Goal: Use online tool/utility: Utilize a website feature to perform a specific function

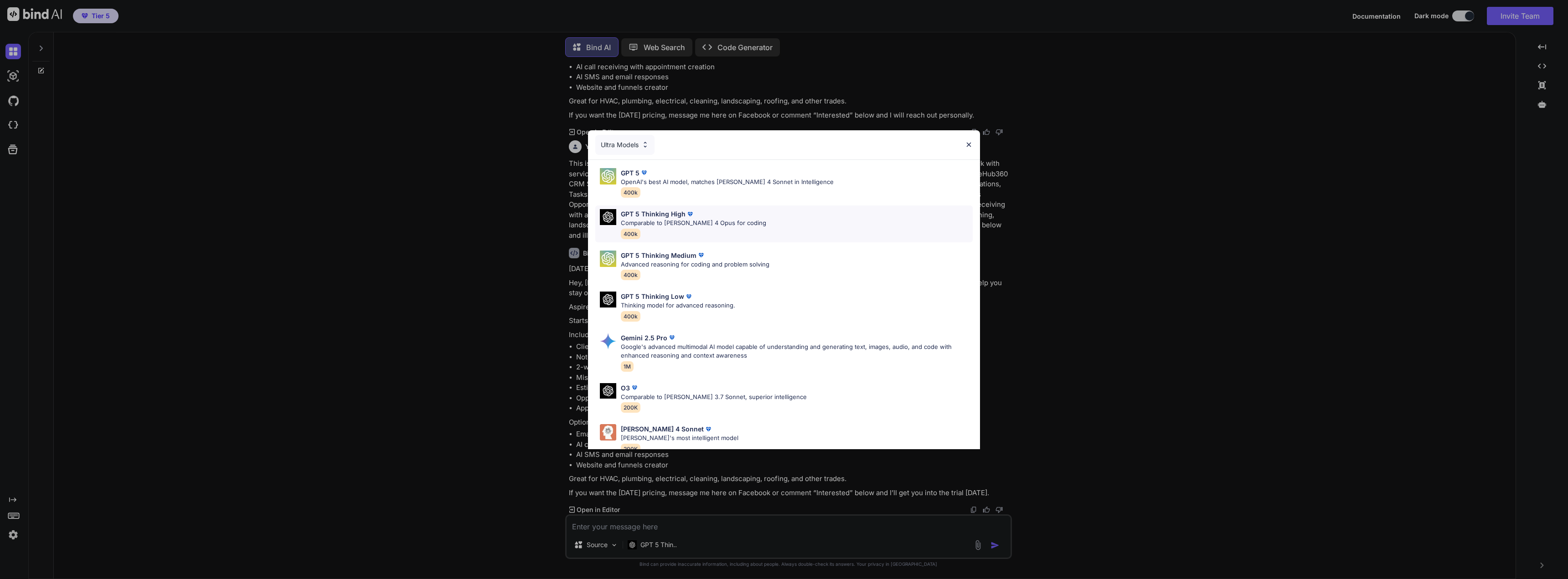
click at [740, 226] on div "GPT 5 Thinking High Comparable to Claude 4 Opus for coding 400k" at bounding box center [784, 224] width 377 height 37
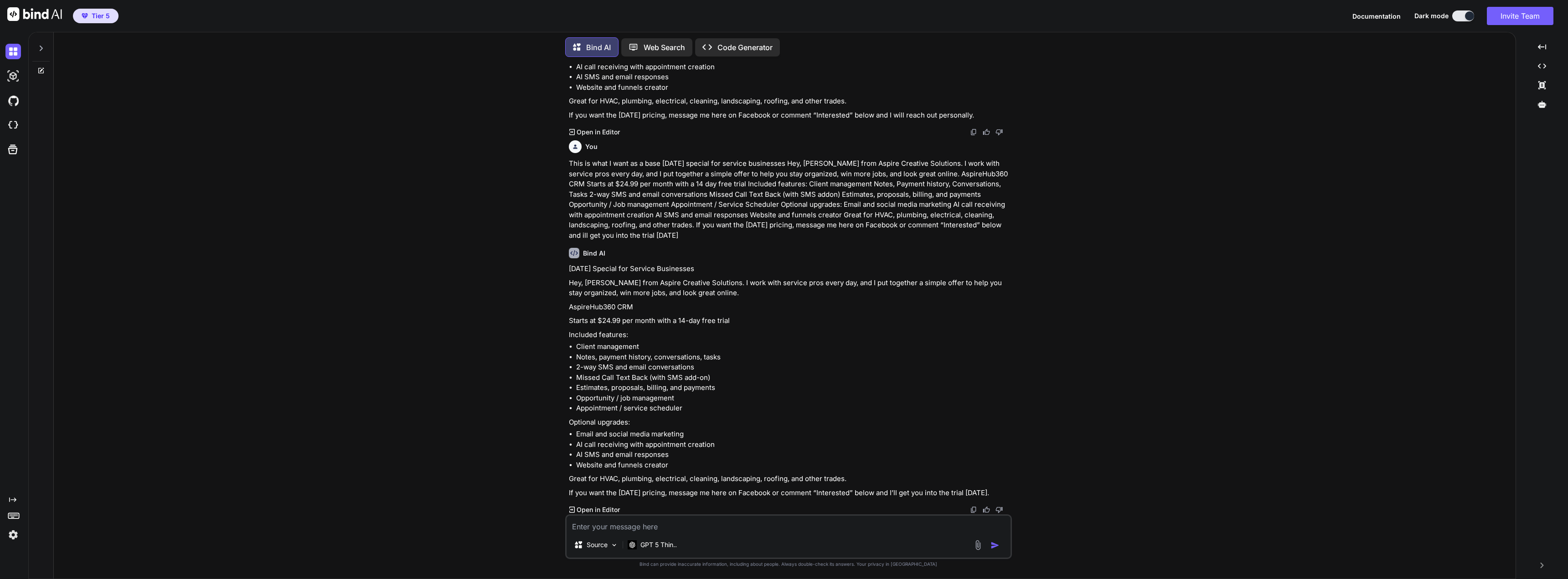
click at [38, 48] on icon at bounding box center [41, 48] width 8 height 8
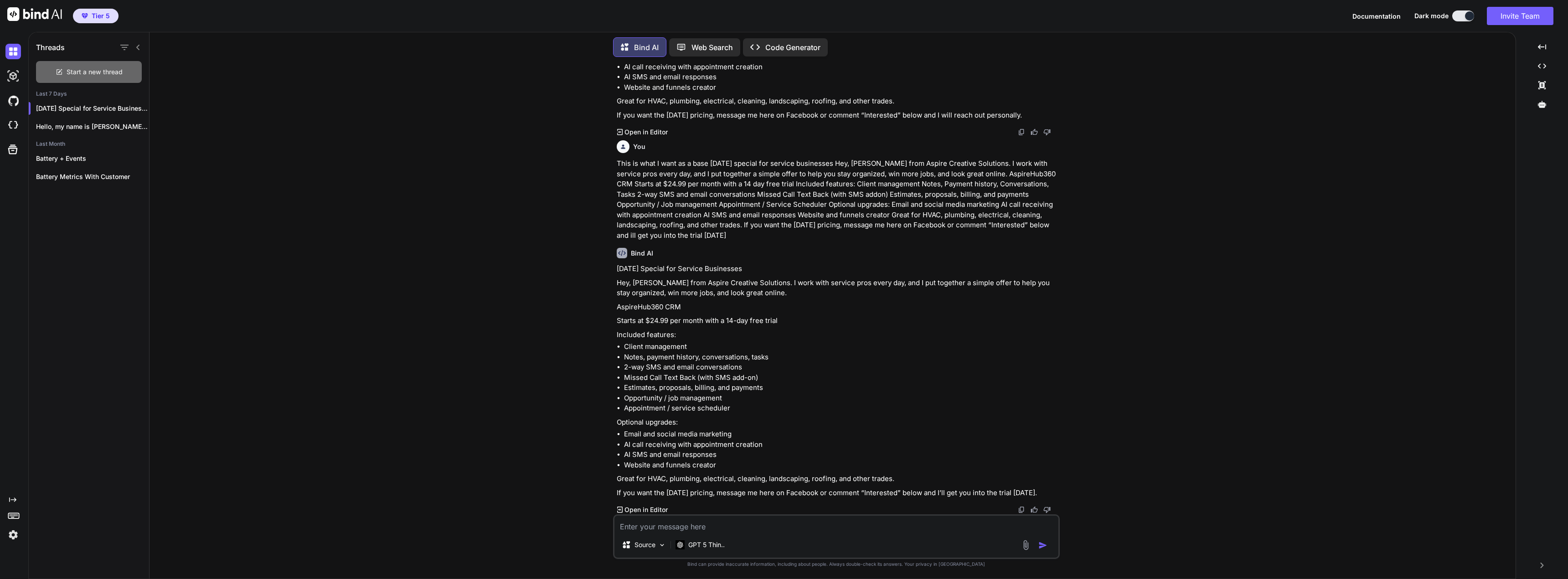
click at [84, 72] on span "Start a new thread" at bounding box center [95, 72] width 56 height 9
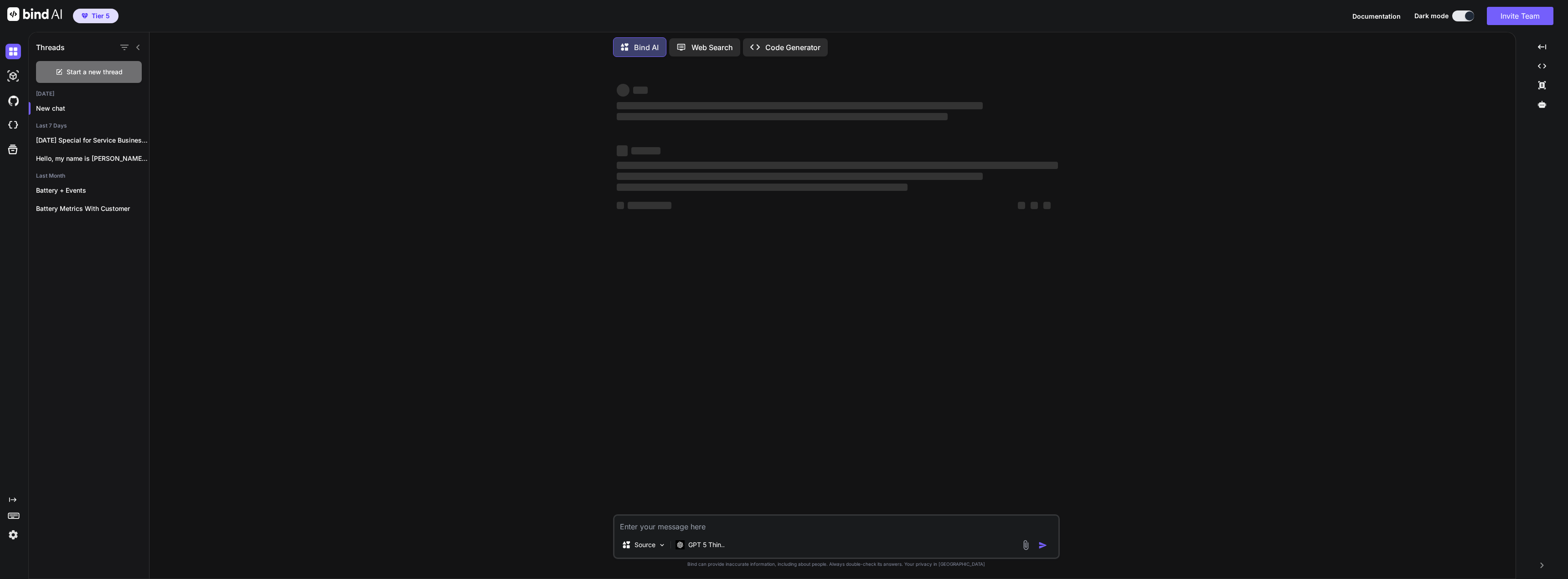
type textarea "x"
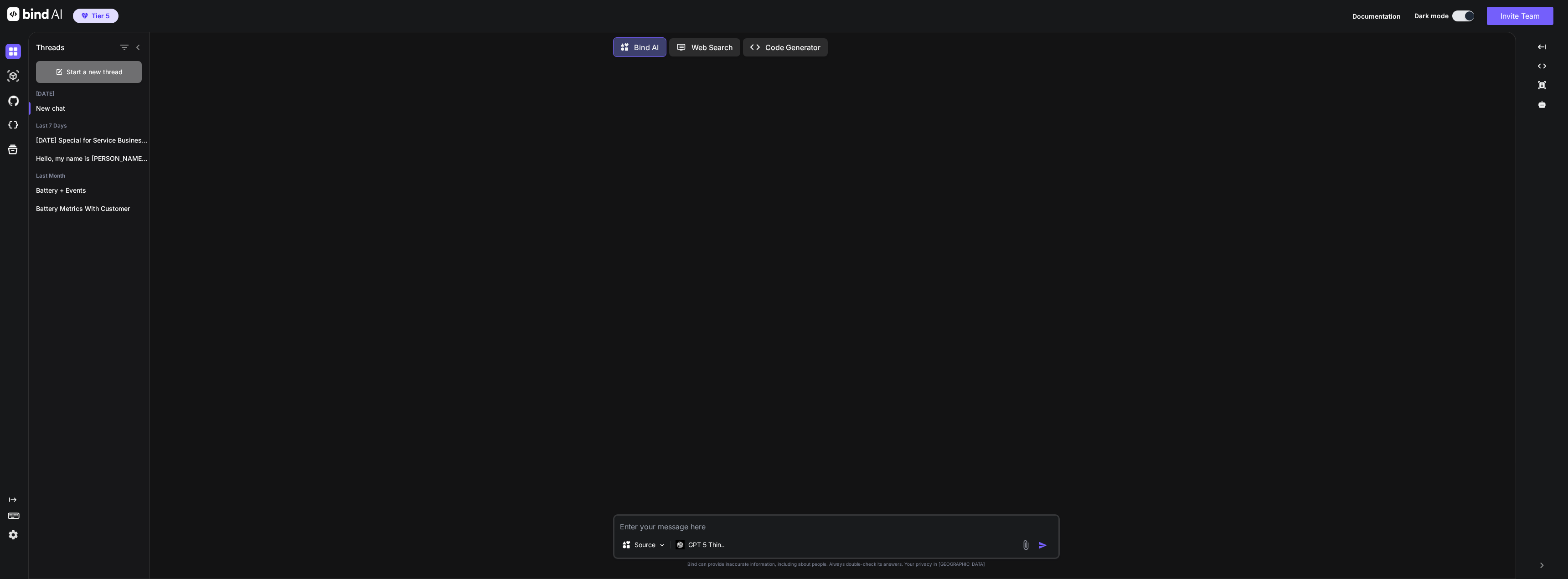
click at [681, 526] on textarea at bounding box center [836, 524] width 444 height 16
type textarea "C"
type textarea "x"
type textarea "Cr"
type textarea "x"
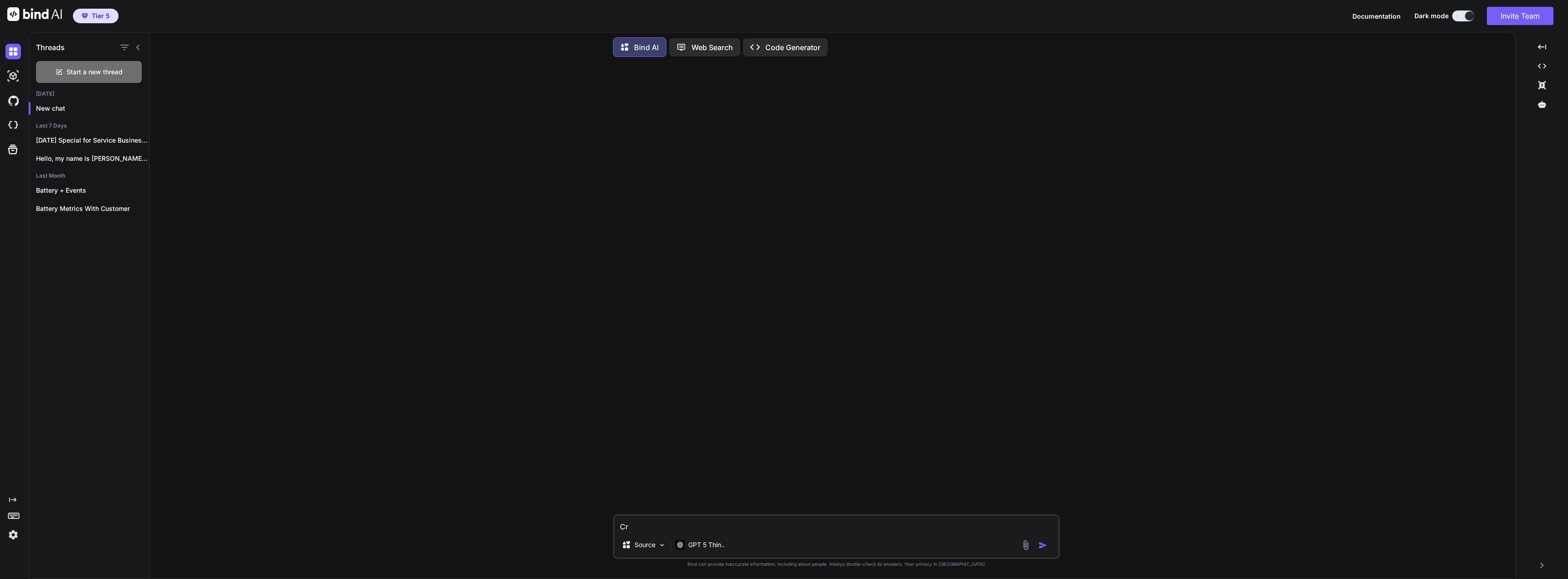
type textarea "Cre"
type textarea "x"
type textarea "Crea"
type textarea "x"
type textarea "Creat"
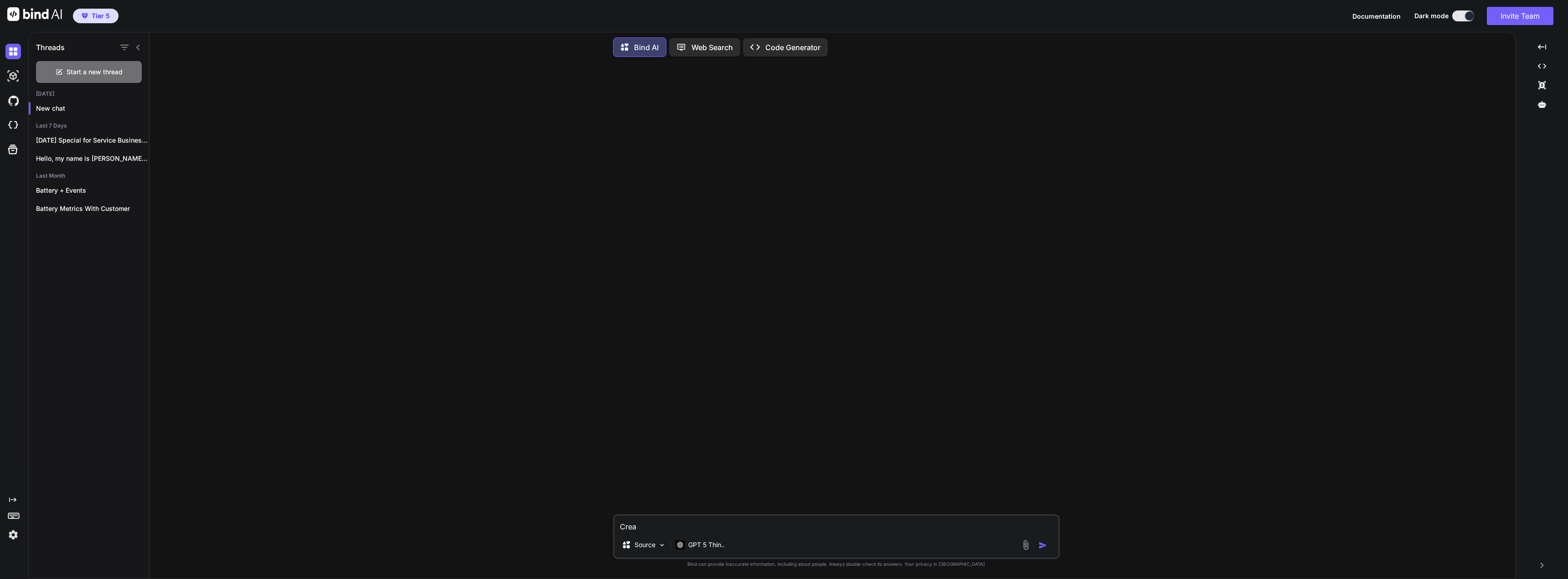
type textarea "x"
type textarea "Create"
type textarea "x"
type textarea "Create"
type textarea "x"
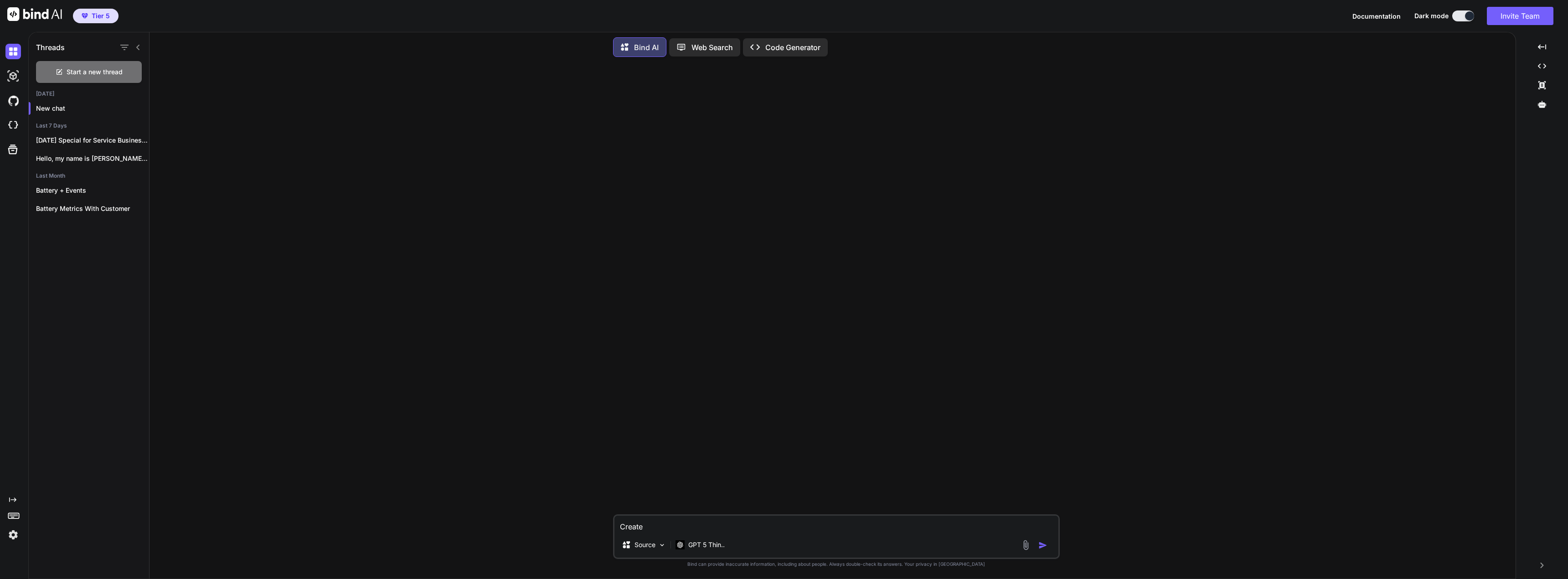
type textarea "Create a"
type textarea "x"
type textarea "Create an"
type textarea "x"
type textarea "Create an"
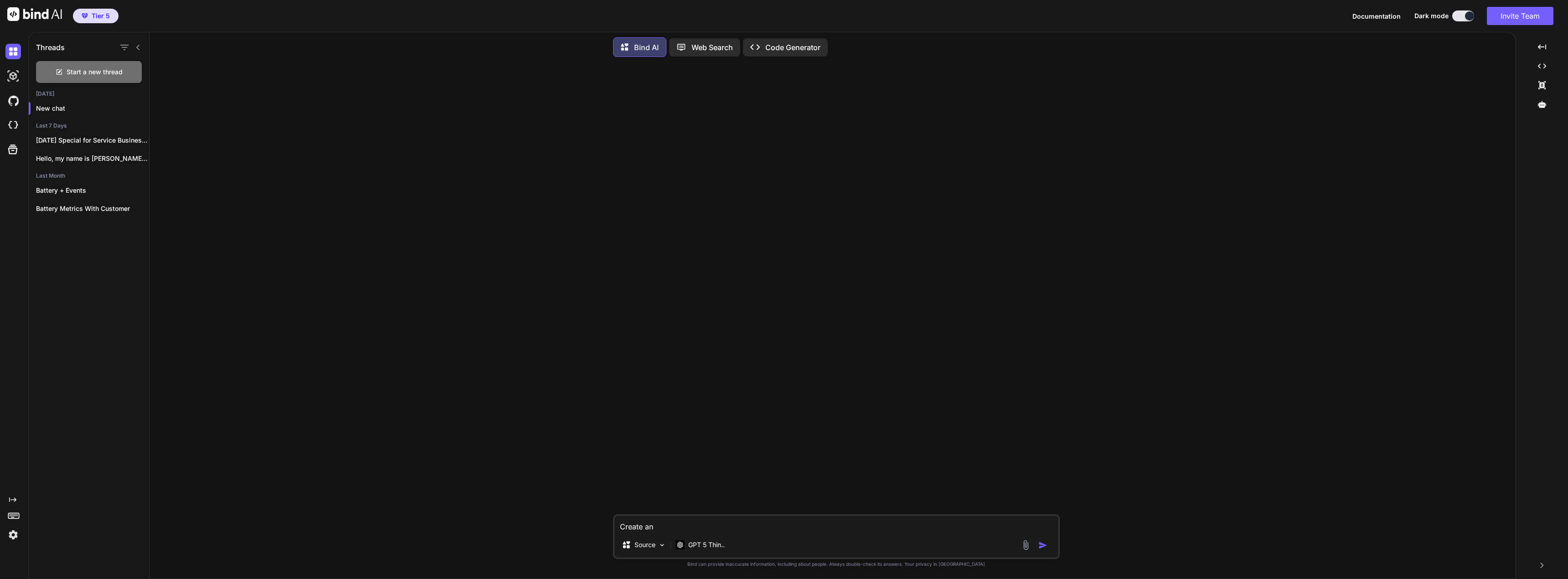
type textarea "x"
type textarea "Create an M"
type textarea "x"
type textarea "Create an MC"
type textarea "x"
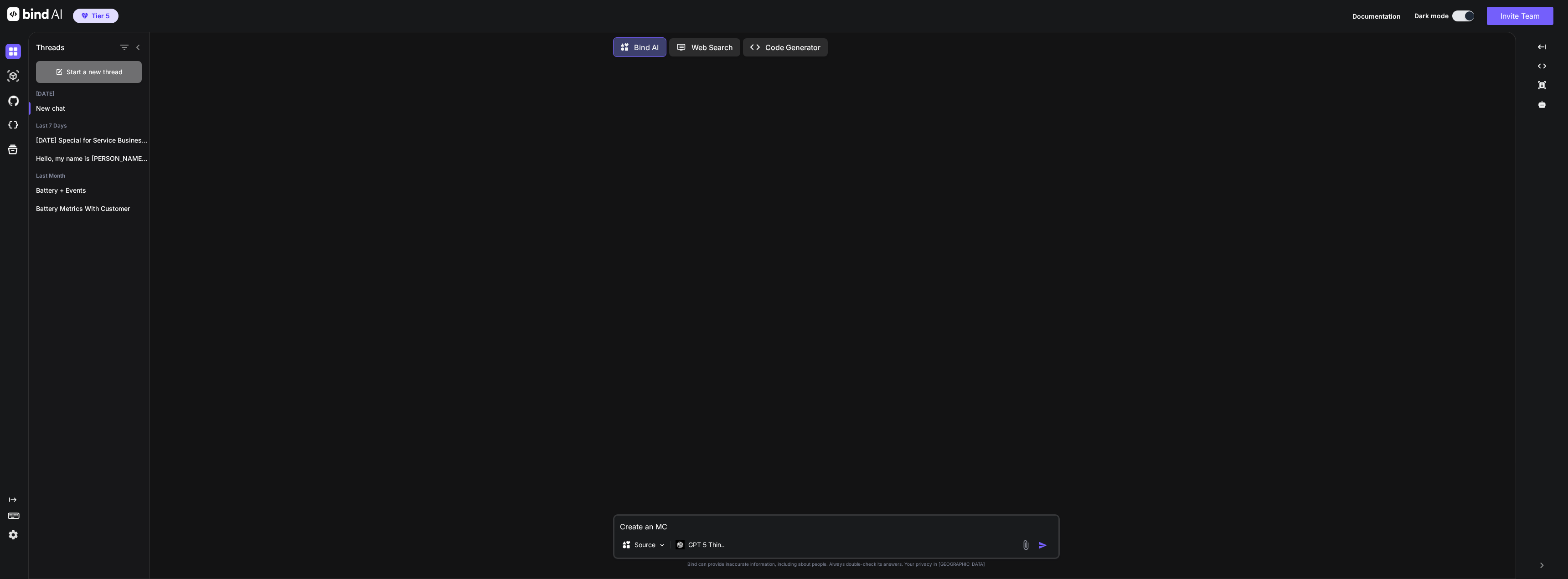
type textarea "Create an MCP"
type textarea "x"
type textarea "Create an MCP"
type textarea "x"
type textarea "Create an MCP S"
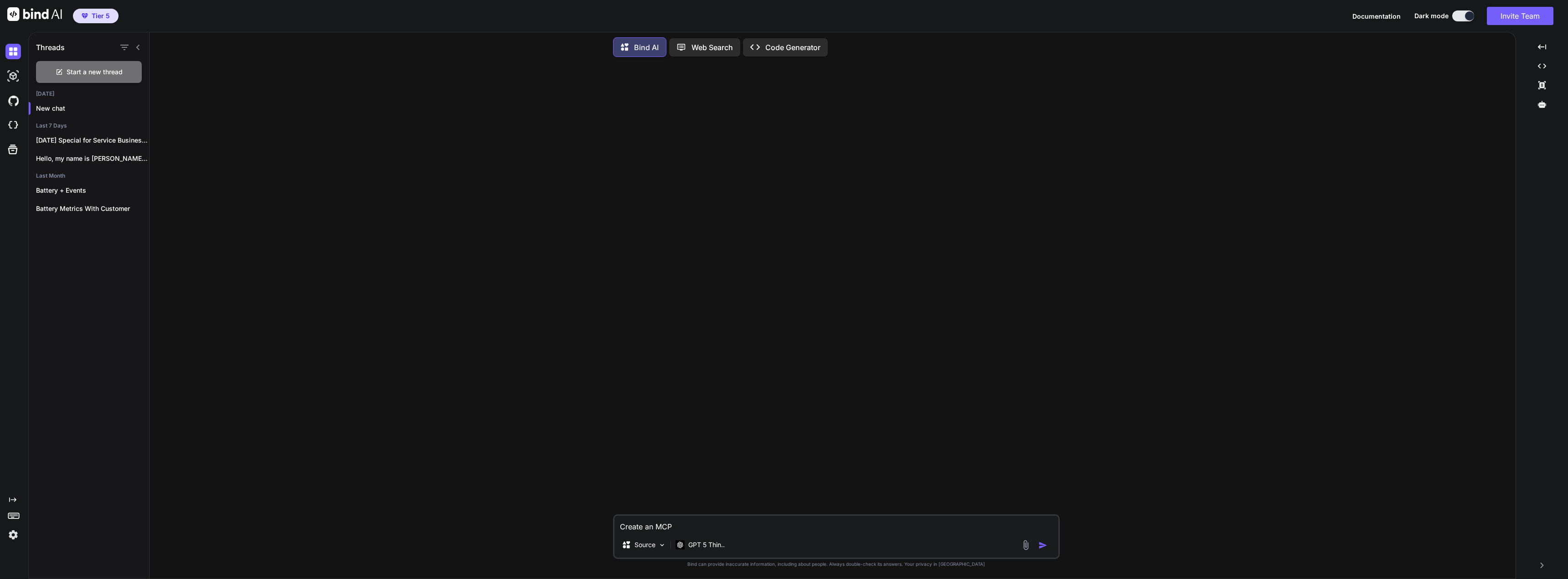
type textarea "x"
type textarea "Create an MCP Se"
type textarea "x"
type textarea "Create an MCP Ser"
type textarea "x"
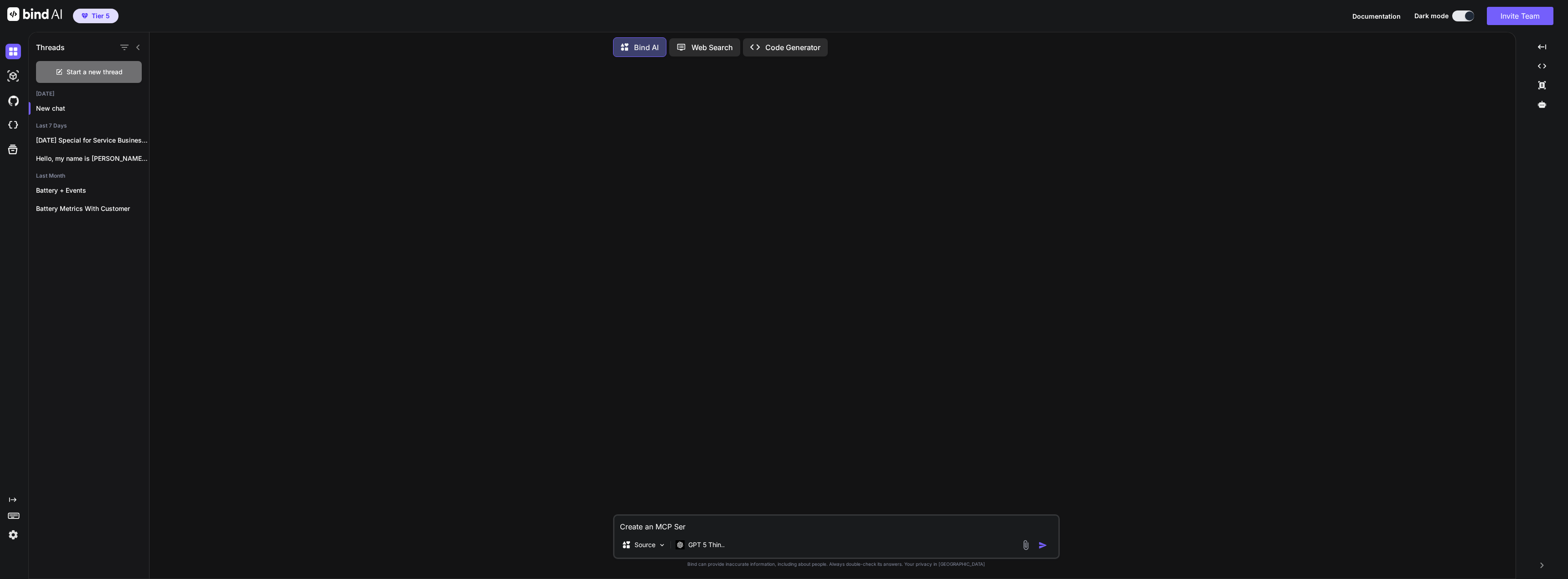
type textarea "Create an MCP Serv"
type textarea "x"
type textarea "Create an MCP Serve"
type textarea "x"
type textarea "Create an MCP Server"
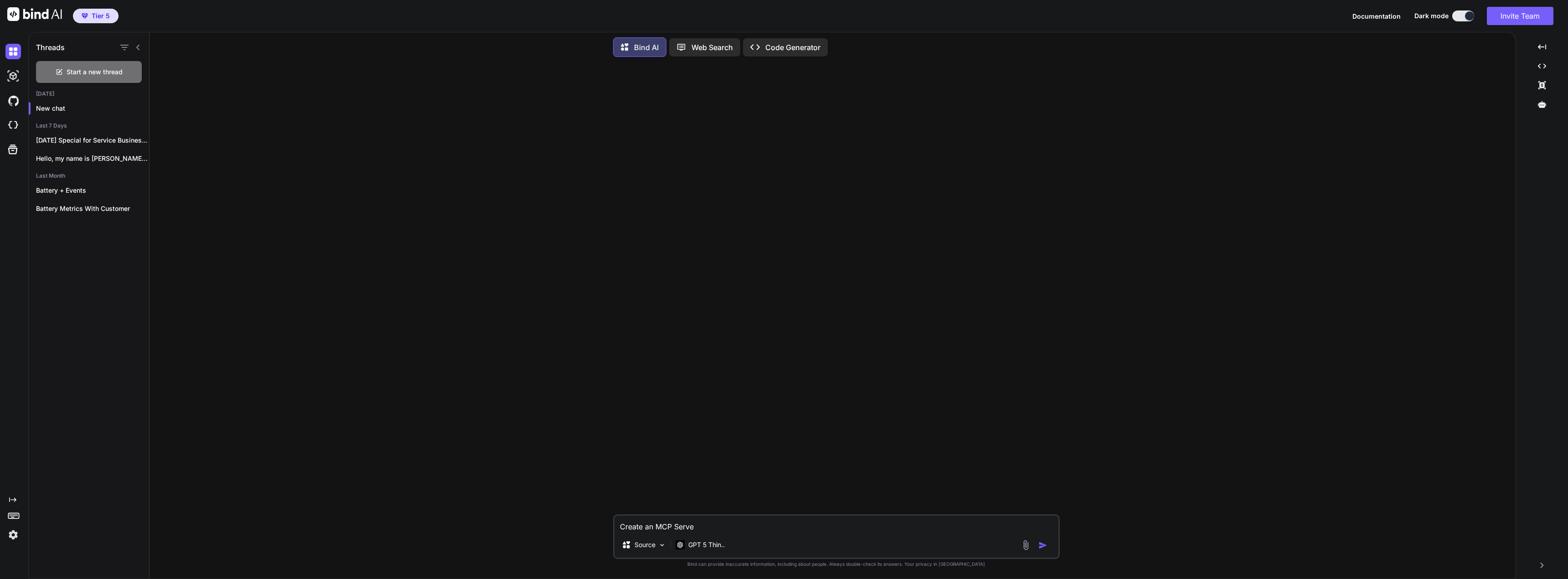
type textarea "x"
type textarea "Create an MCP Server"
type textarea "x"
type textarea "Create an MCP Server f"
type textarea "x"
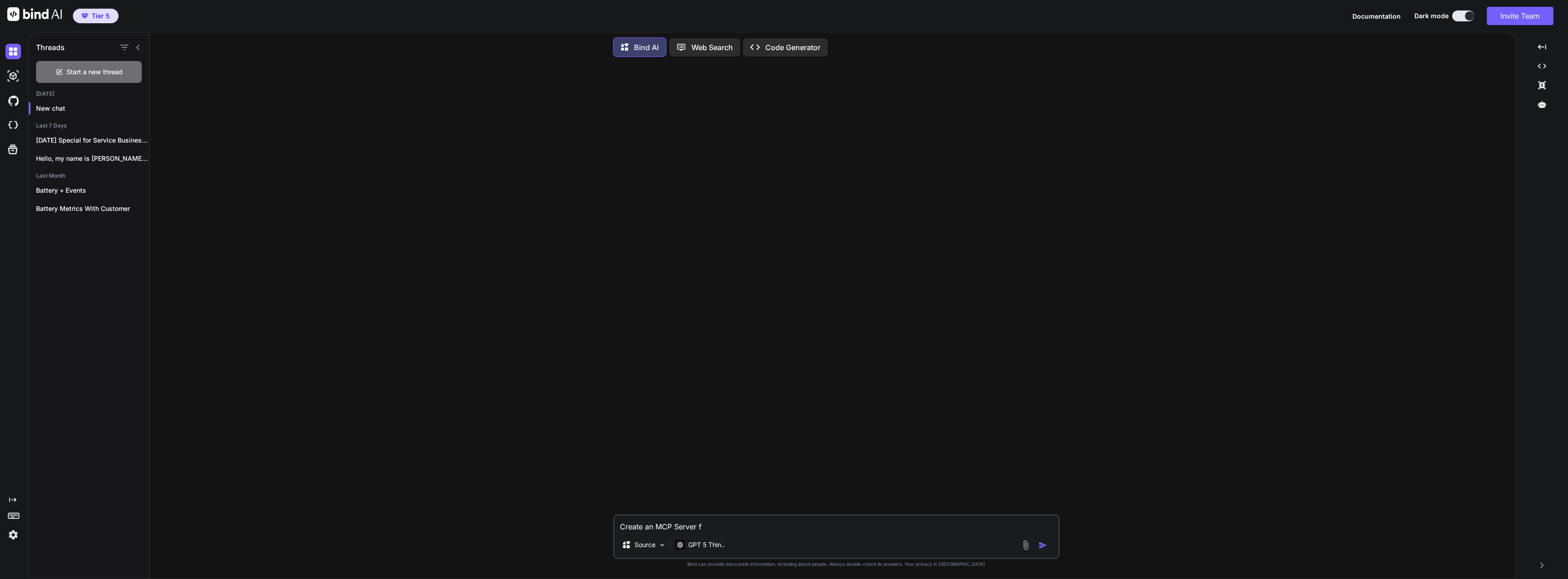
type textarea "Create an MCP Server fr"
type textarea "x"
type textarea "Create an MCP Server fro"
type textarea "x"
type textarea "Create an MCP Server from"
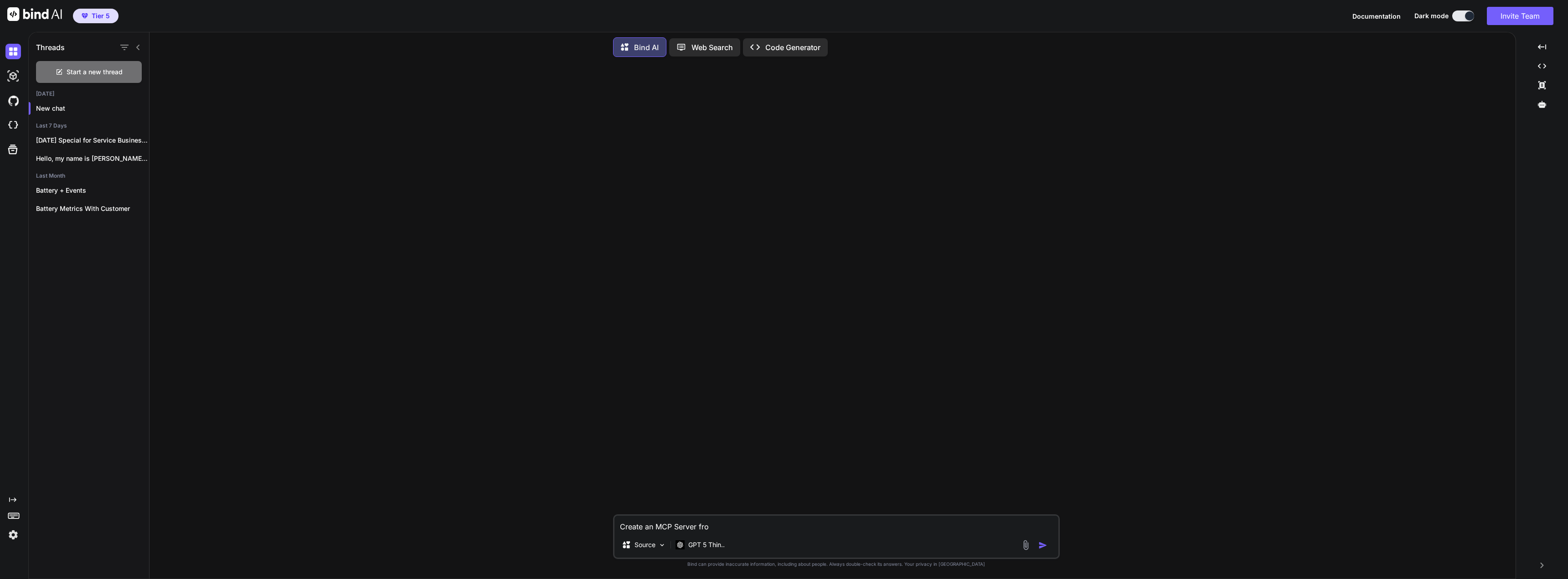
type textarea "x"
type textarea "Create an MCP Server from"
type textarea "x"
type textarea "Create an MCP Server from G"
type textarea "x"
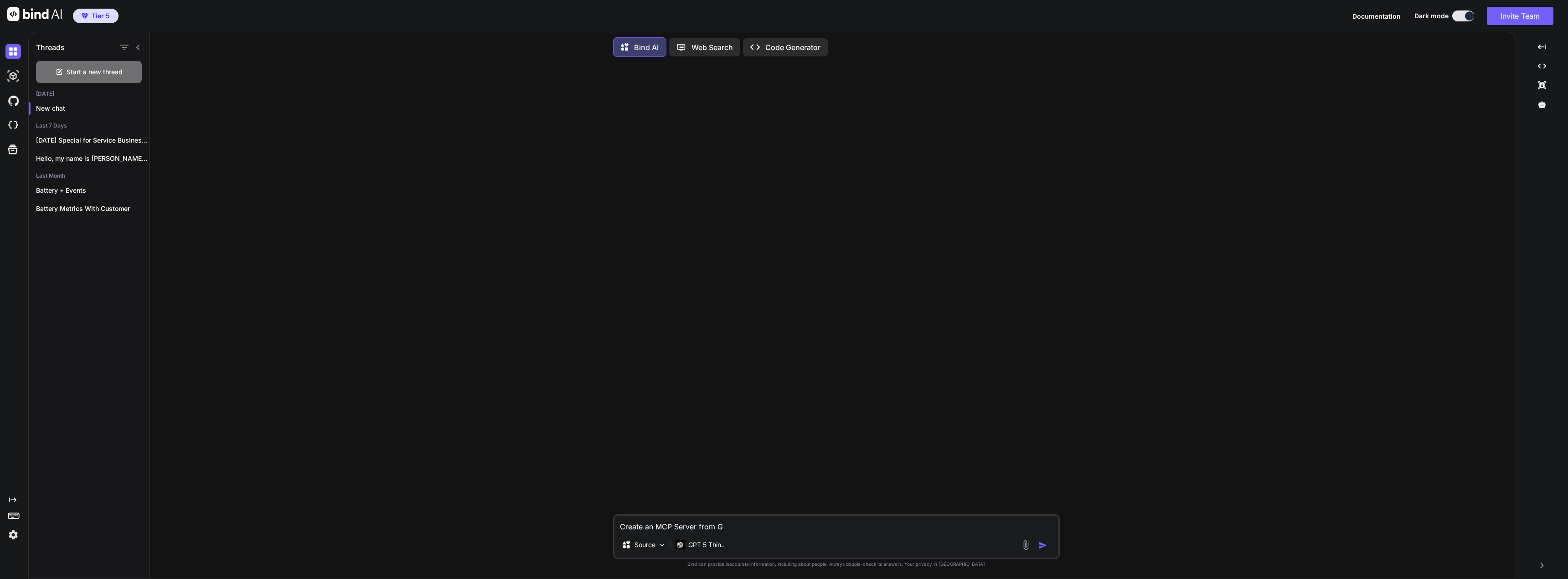
type textarea "Create an MCP Server from Go"
type textarea "x"
type textarea "Create an MCP Server from GoH"
type textarea "x"
type textarea "Create an MCP Server from GoHi"
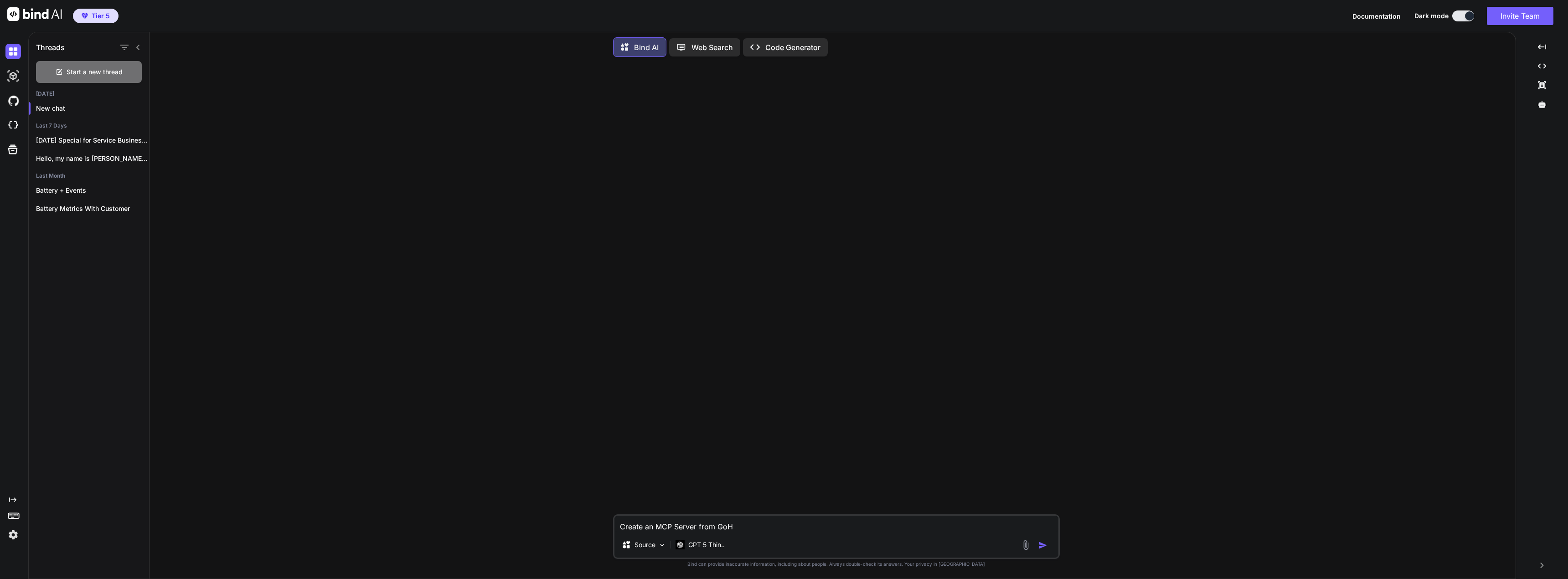
type textarea "x"
type textarea "Create an MCP Server from GoHig"
type textarea "x"
type textarea "Create an MCP Server from GoHigh"
type textarea "x"
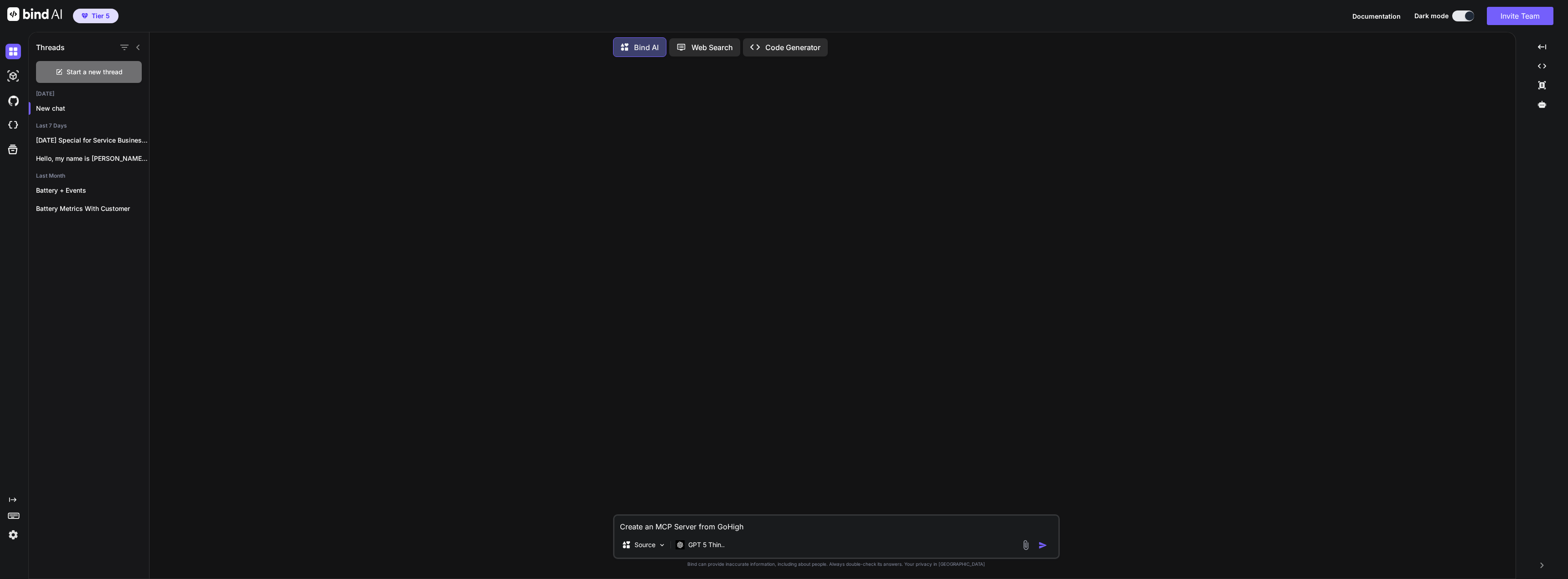
type textarea "Create an MCP Server from GoHighL"
type textarea "x"
type textarea "Create an MCP Server from GoHighLe"
type textarea "x"
type textarea "Create an MCP Server from GoHighLev"
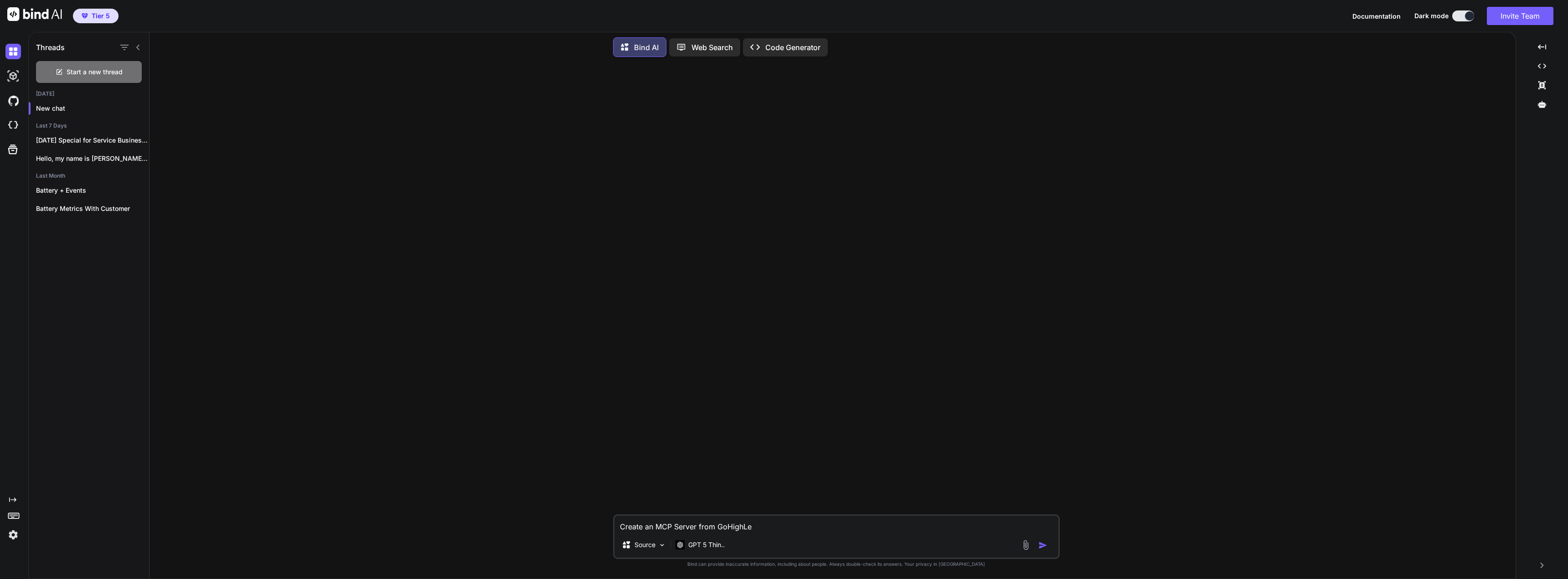
type textarea "x"
type textarea "Create an MCP Server from GoHighLeve"
type textarea "x"
type textarea "Create an MCP Server from GoHighLevel"
type textarea "x"
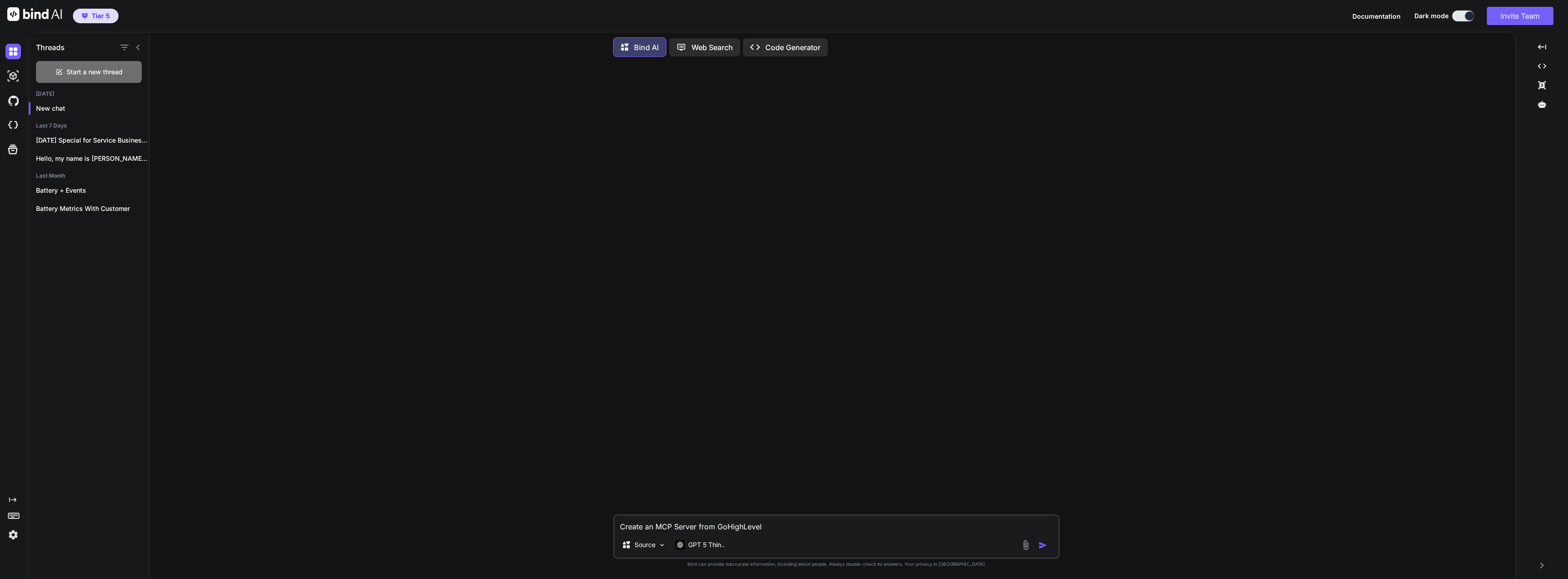
type textarea "Create an MCP Server from GoHighLevel"
type textarea "x"
paste textarea
paste textarea "https://marketplace.gohighlevel.com/docs/other/mcp"
click at [975, 524] on textarea "Create an MCP Server from GoHighLevel [URL][DOMAIN_NAME] and make it usable wit…" at bounding box center [836, 524] width 444 height 16
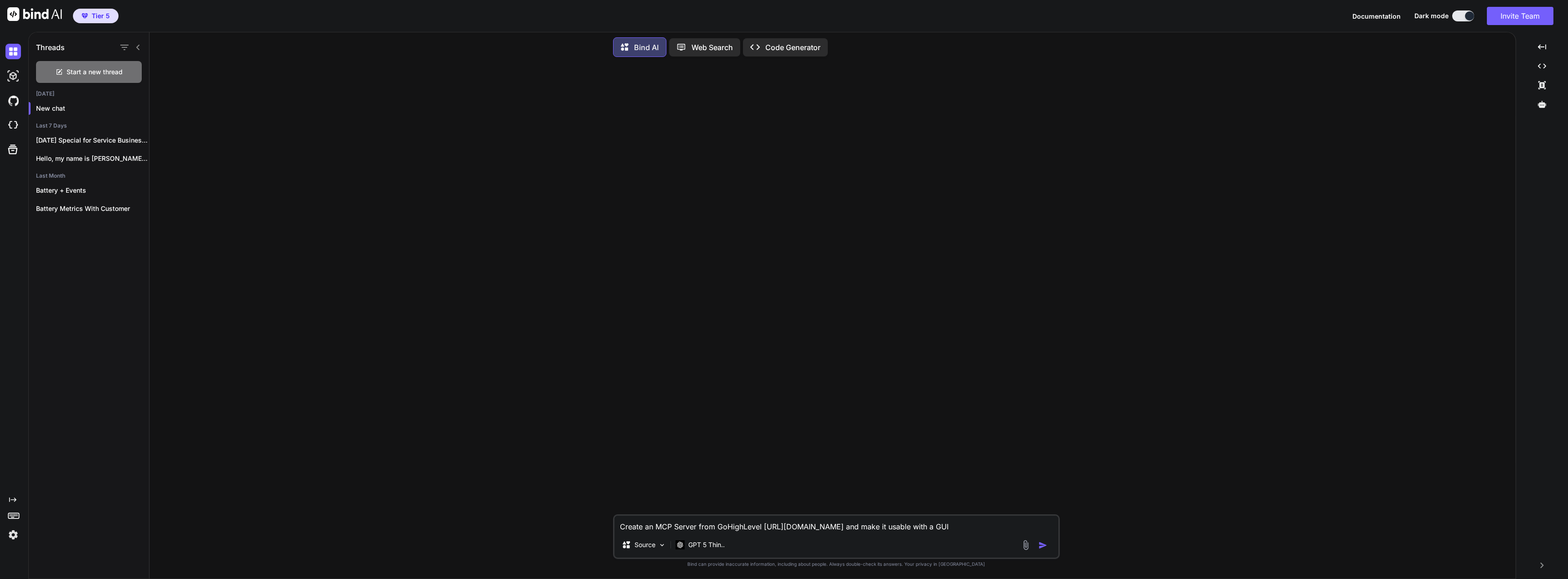
click at [975, 524] on textarea "Create an MCP Server from GoHighLevel [URL][DOMAIN_NAME] and make it usable wit…" at bounding box center [836, 524] width 444 height 16
type textarea "Create an MCP Server from GoHighLevel [URL][DOMAIN_NAME] and make it usable wit…"
click at [8, 122] on img at bounding box center [13, 125] width 16 height 16
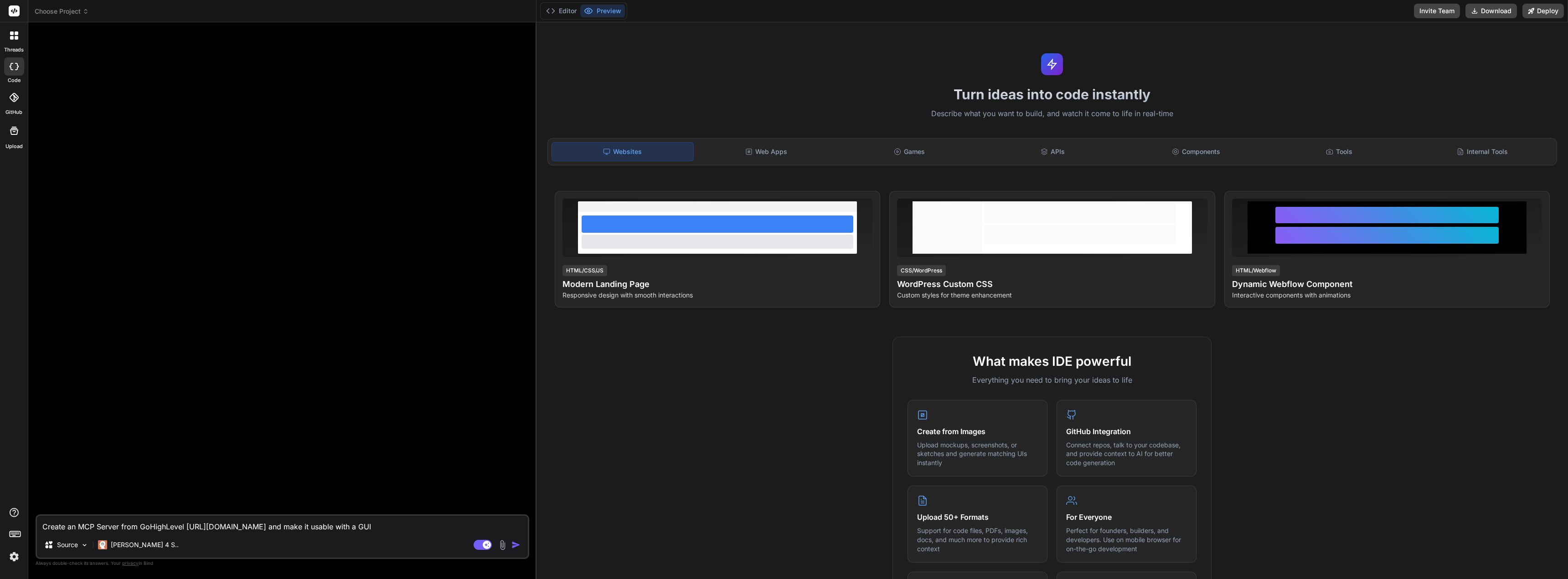
click at [1055, 163] on div "Websites Web Apps Games APIs Components Tools Internal Tools" at bounding box center [1052, 151] width 1009 height 27
click at [1050, 158] on div "APIs" at bounding box center [1052, 151] width 141 height 19
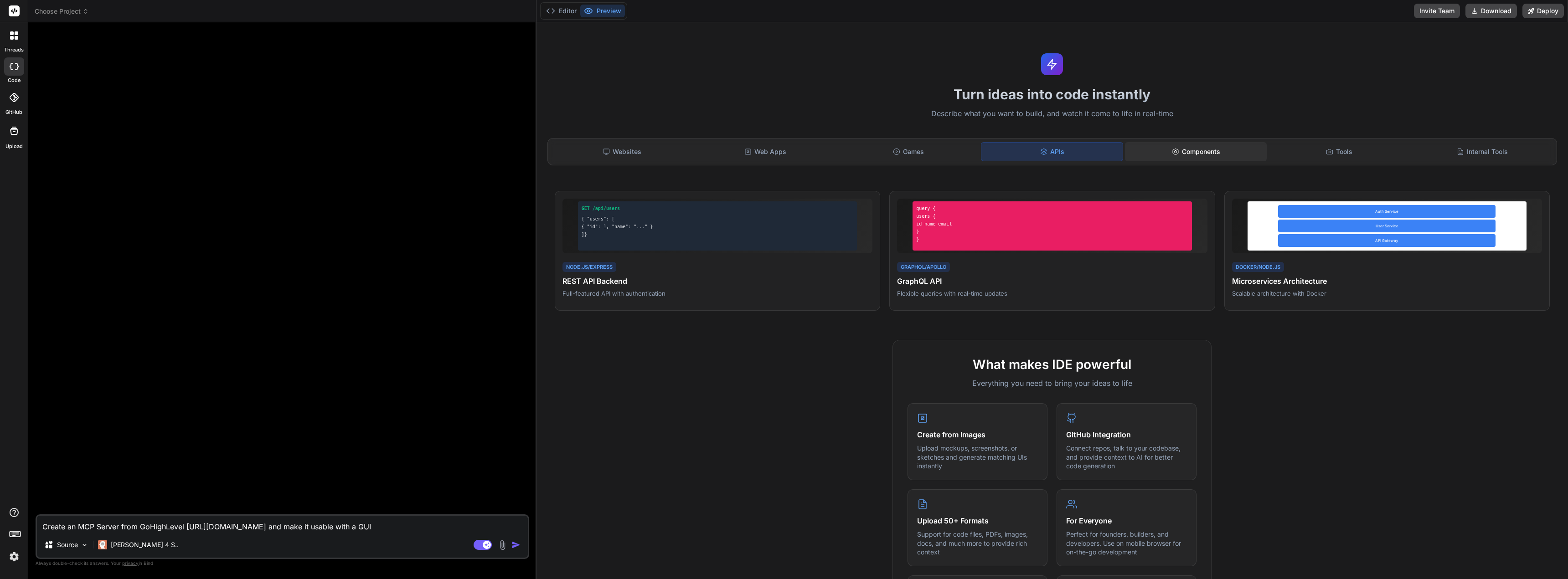
click at [1210, 151] on div "Components" at bounding box center [1195, 151] width 141 height 19
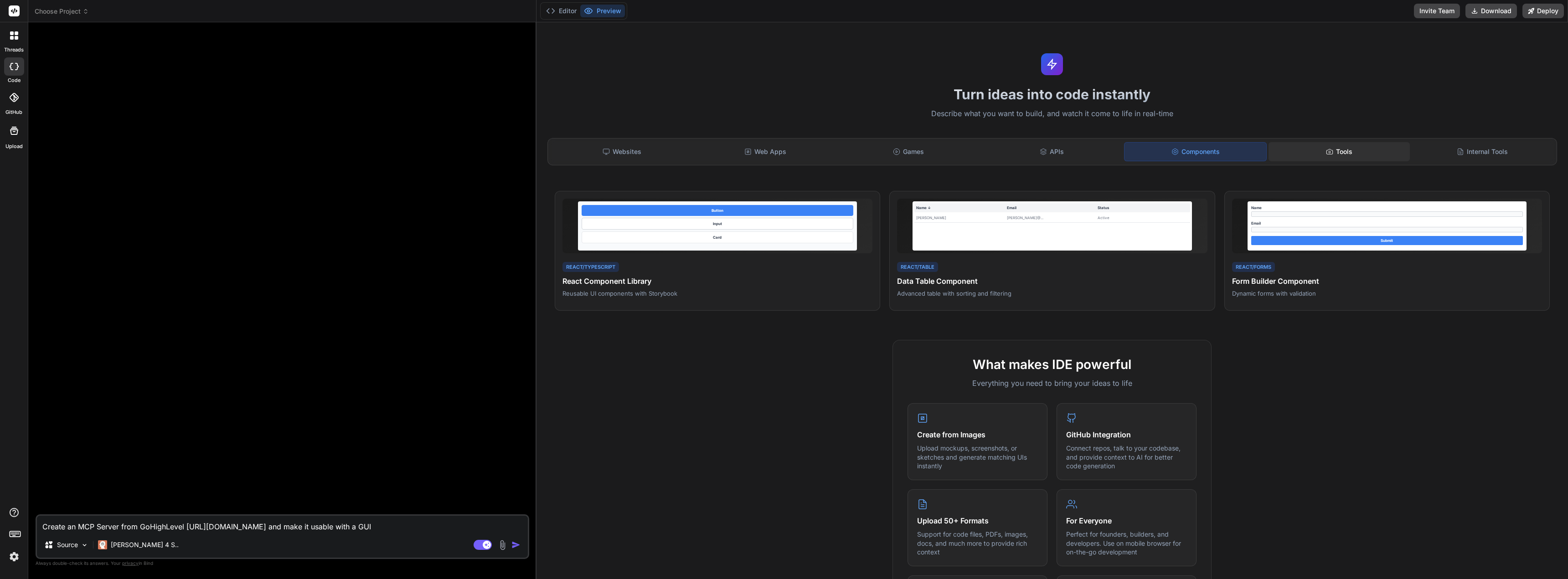
click at [1359, 151] on div "Tools" at bounding box center [1339, 151] width 141 height 19
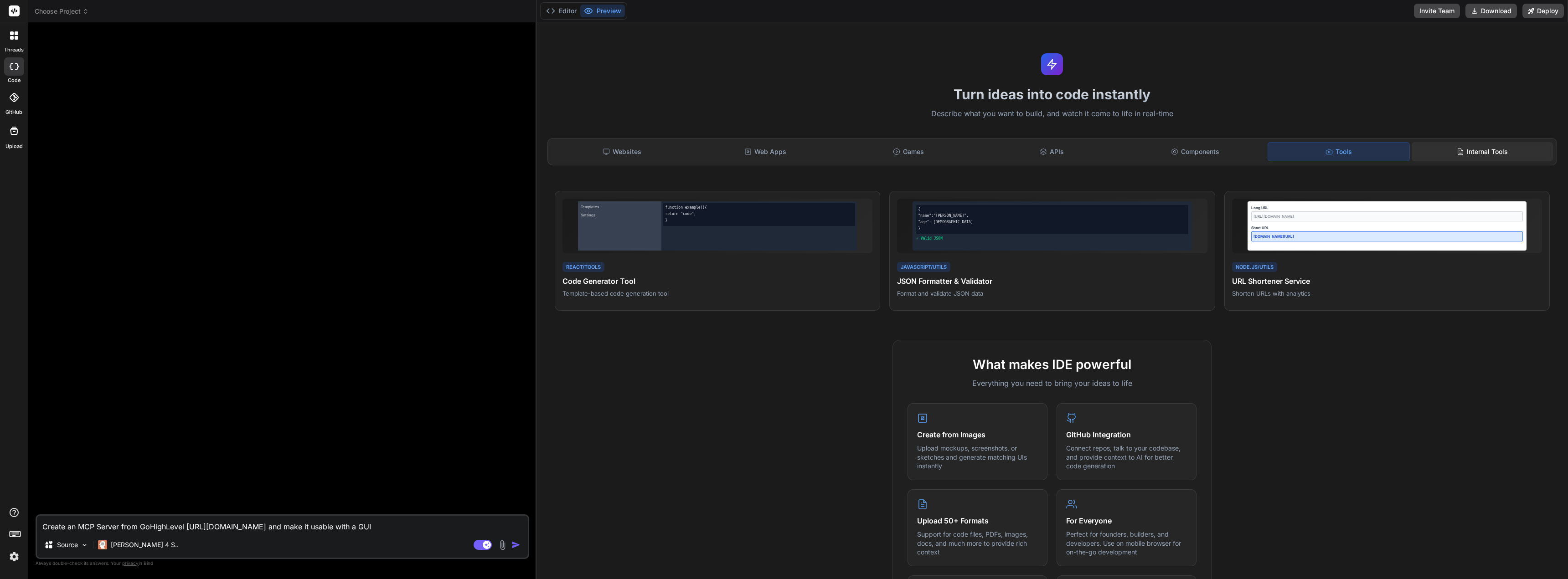
click at [1479, 150] on div "Internal Tools" at bounding box center [1482, 151] width 141 height 19
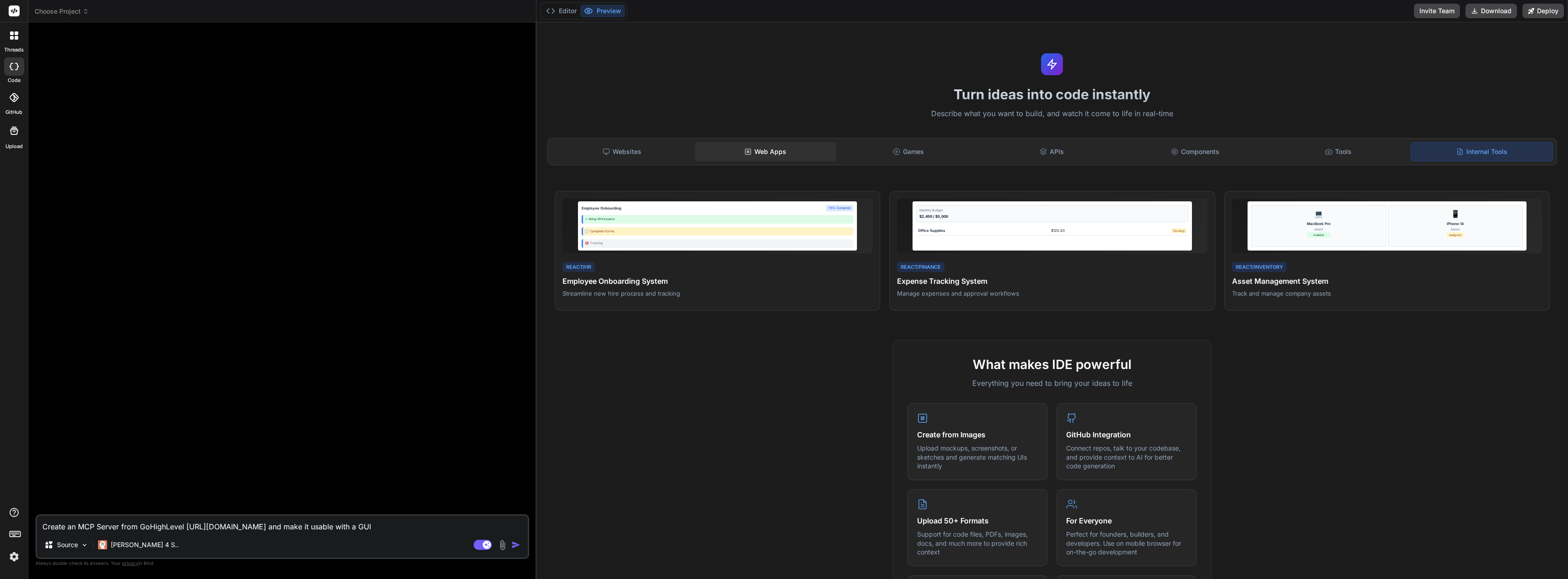
click at [765, 153] on div "Web Apps" at bounding box center [765, 151] width 141 height 19
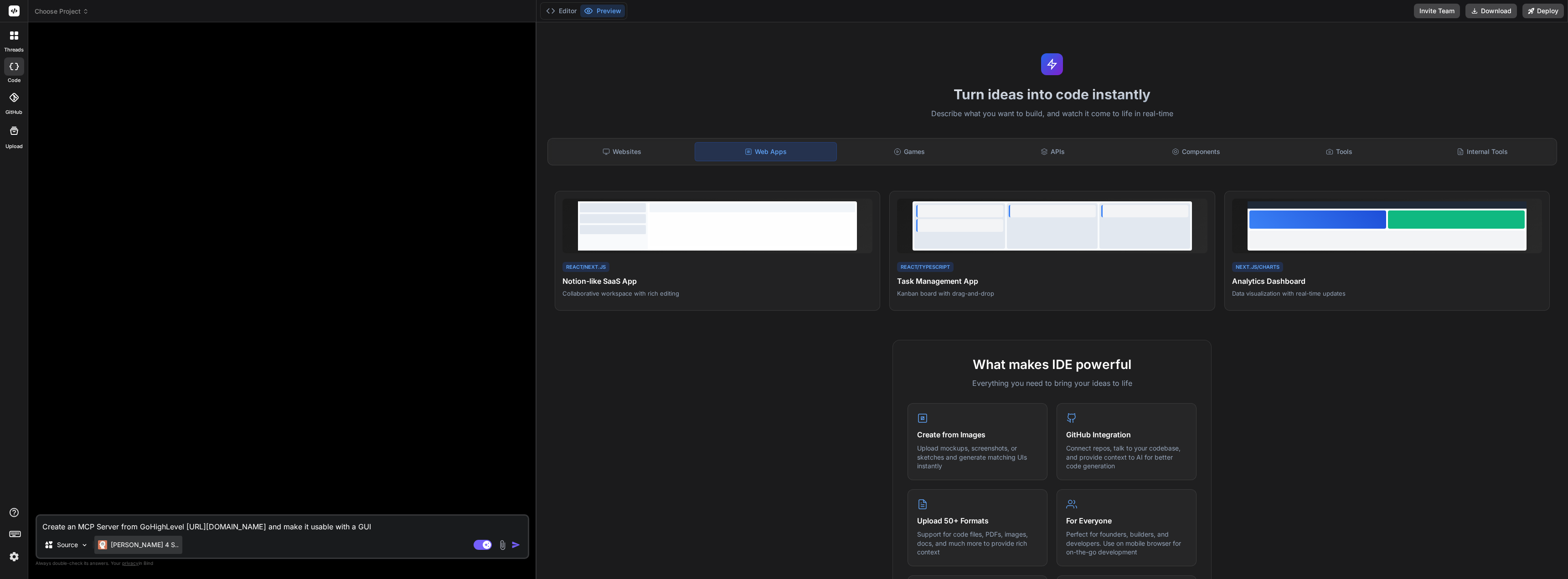
click at [128, 539] on div "[PERSON_NAME] 4 S.." at bounding box center [138, 545] width 88 height 18
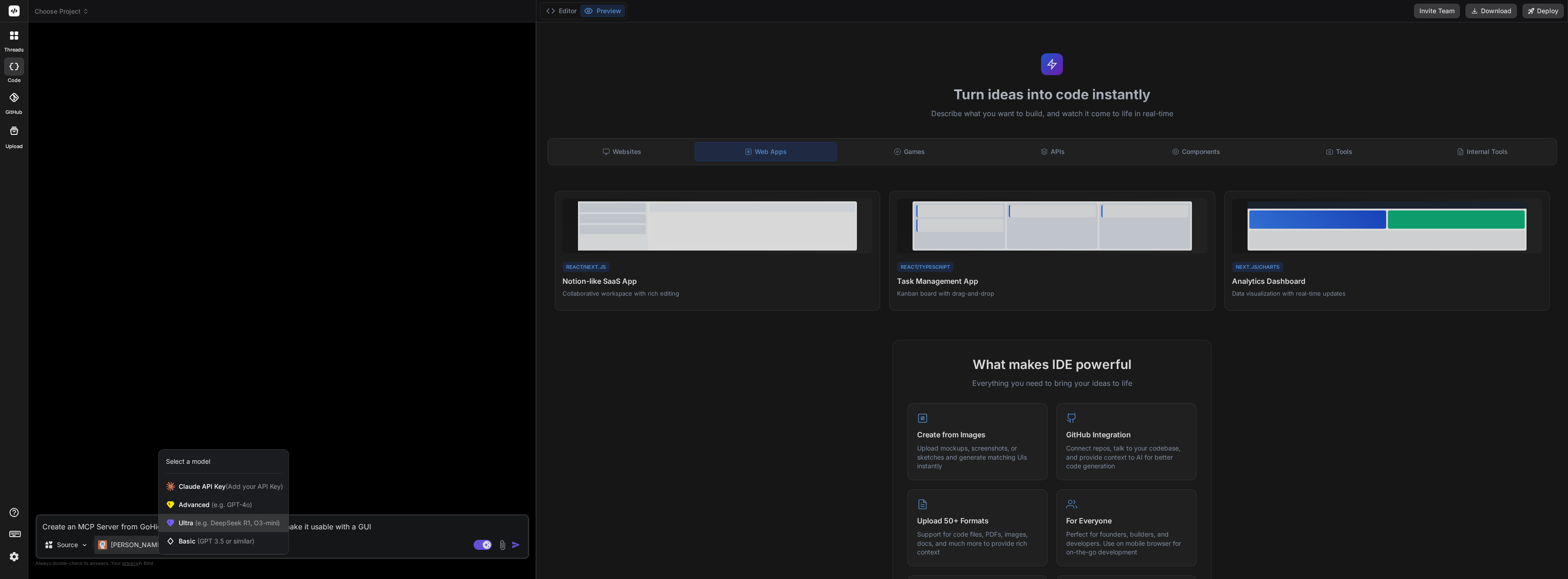
click at [215, 524] on span "(e.g. DeepSeek R1, O3-mini)" at bounding box center [236, 522] width 87 height 8
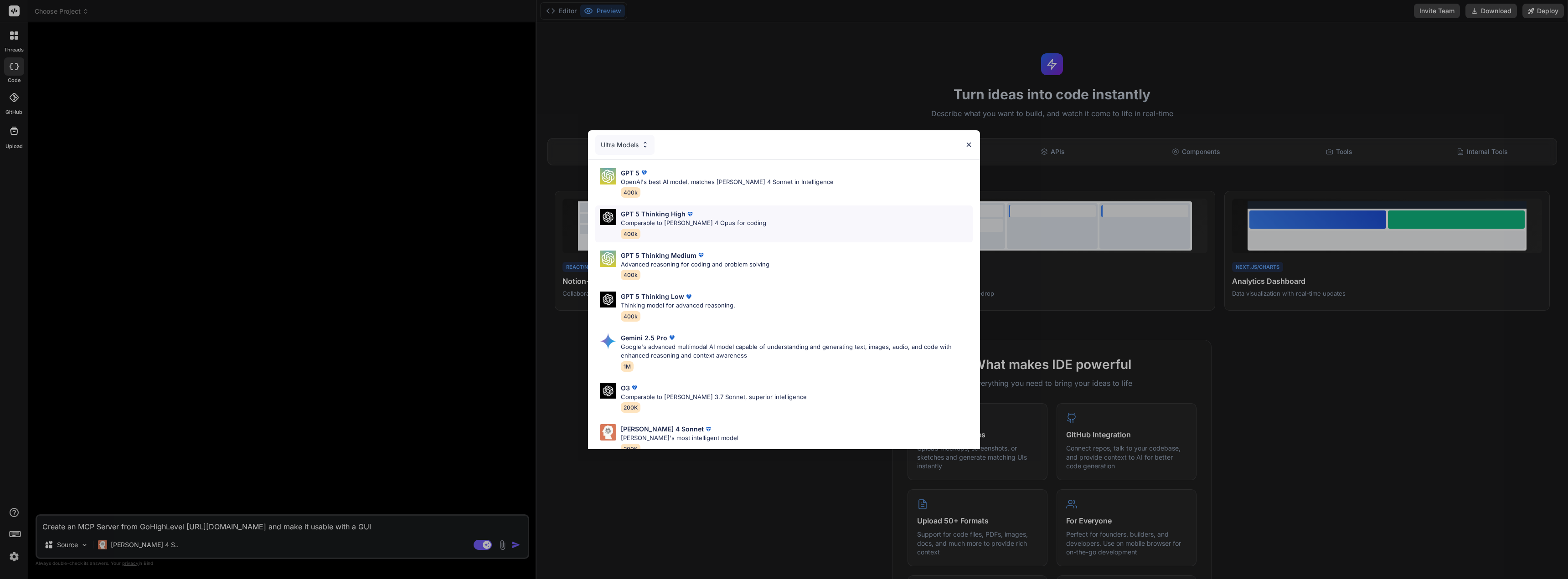
click at [720, 212] on div "GPT 5 Thinking High" at bounding box center [693, 214] width 145 height 10
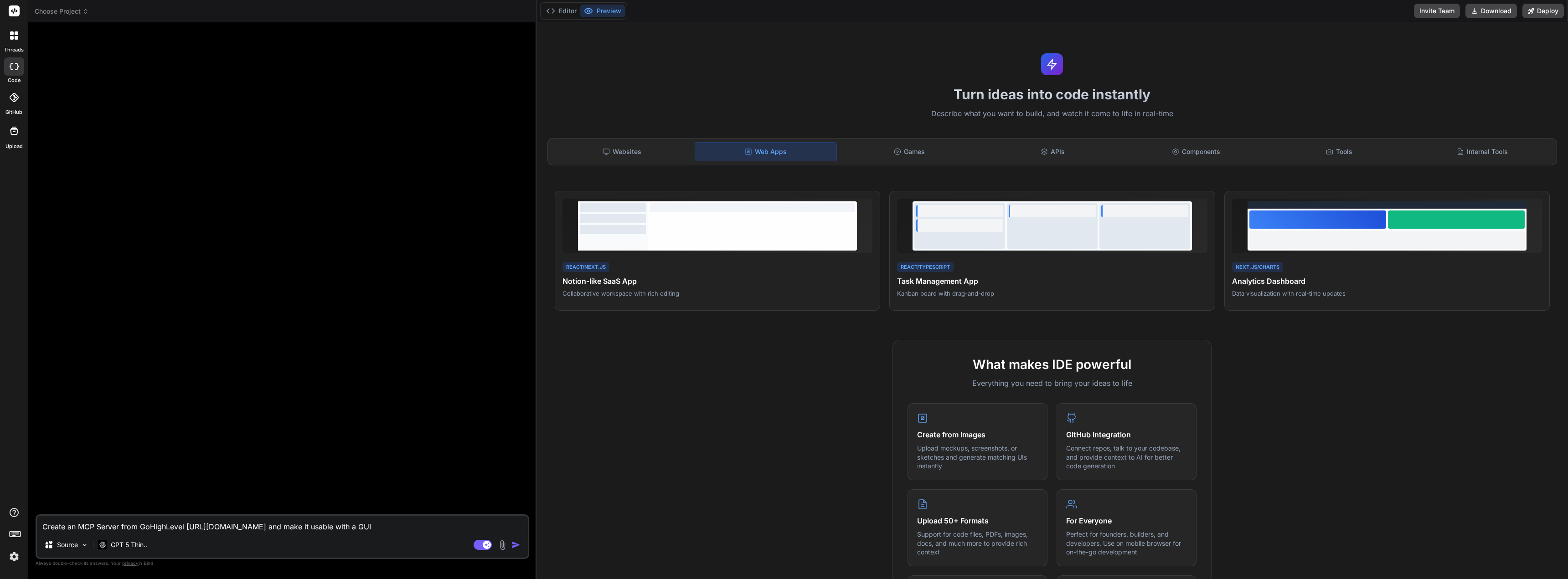
click at [518, 546] on img "button" at bounding box center [516, 545] width 9 height 9
type textarea "x"
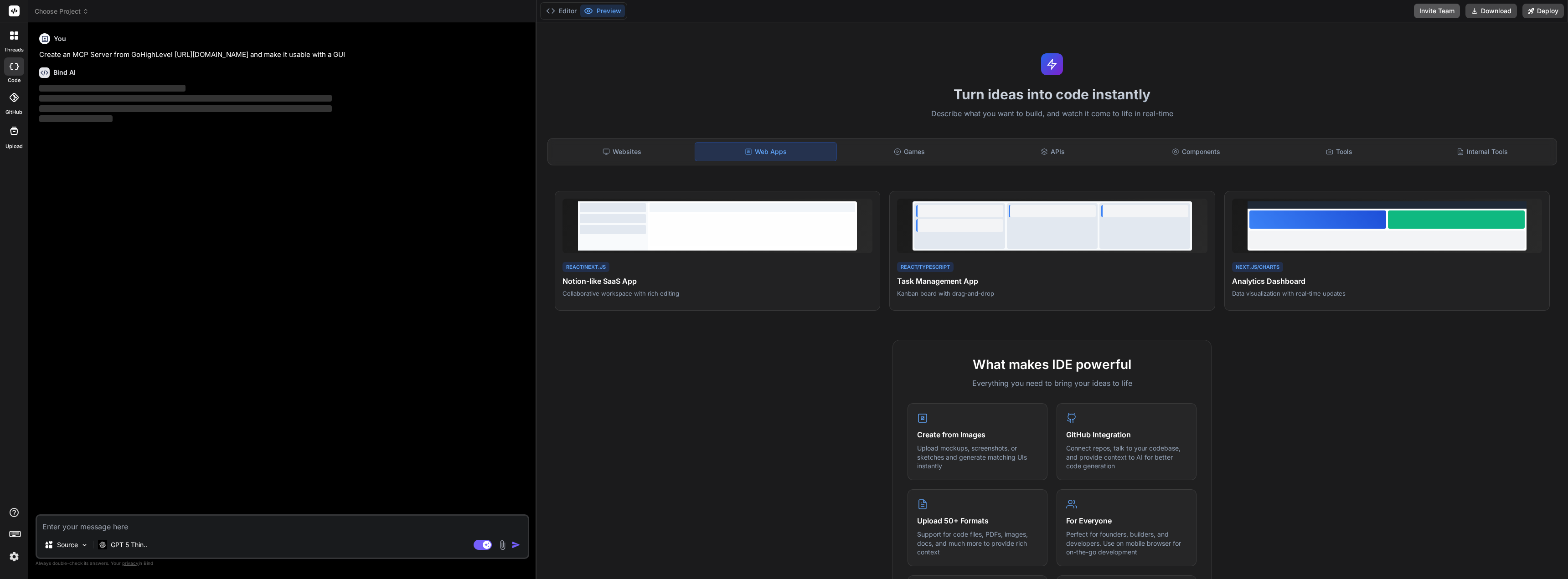
click at [1436, 14] on button "Invite Team" at bounding box center [1436, 10] width 46 height 14
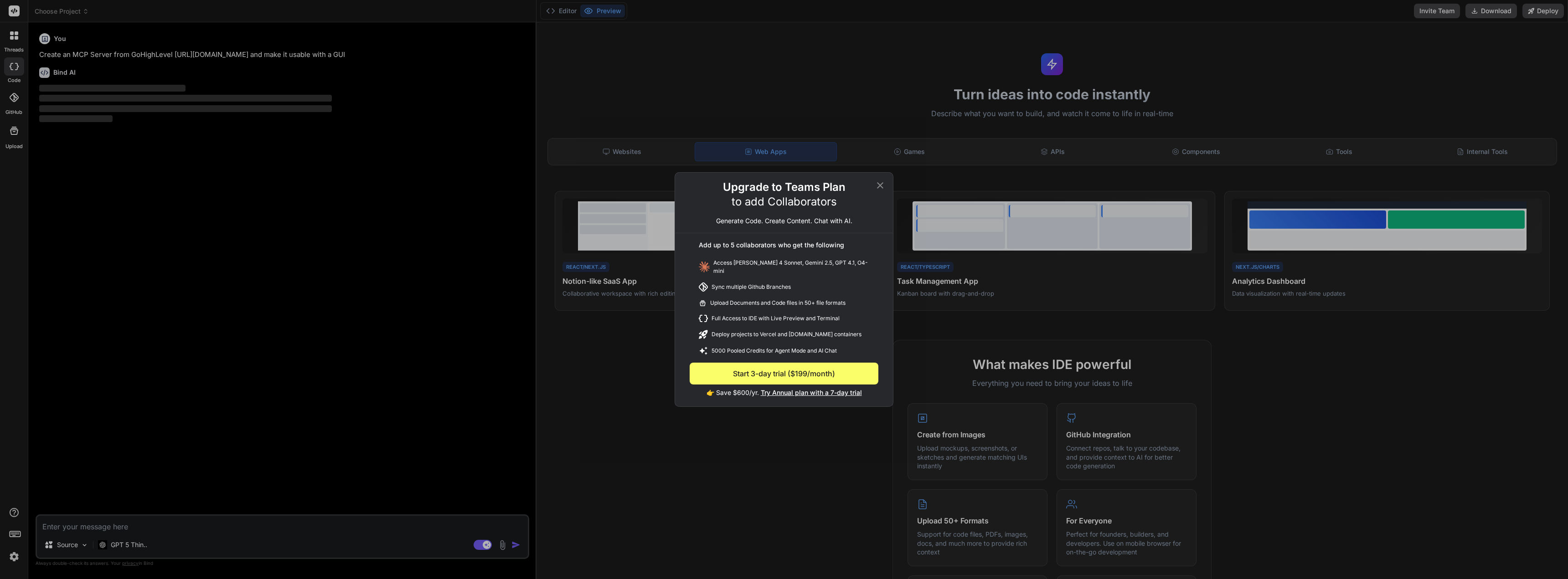
click at [878, 188] on icon at bounding box center [880, 185] width 11 height 11
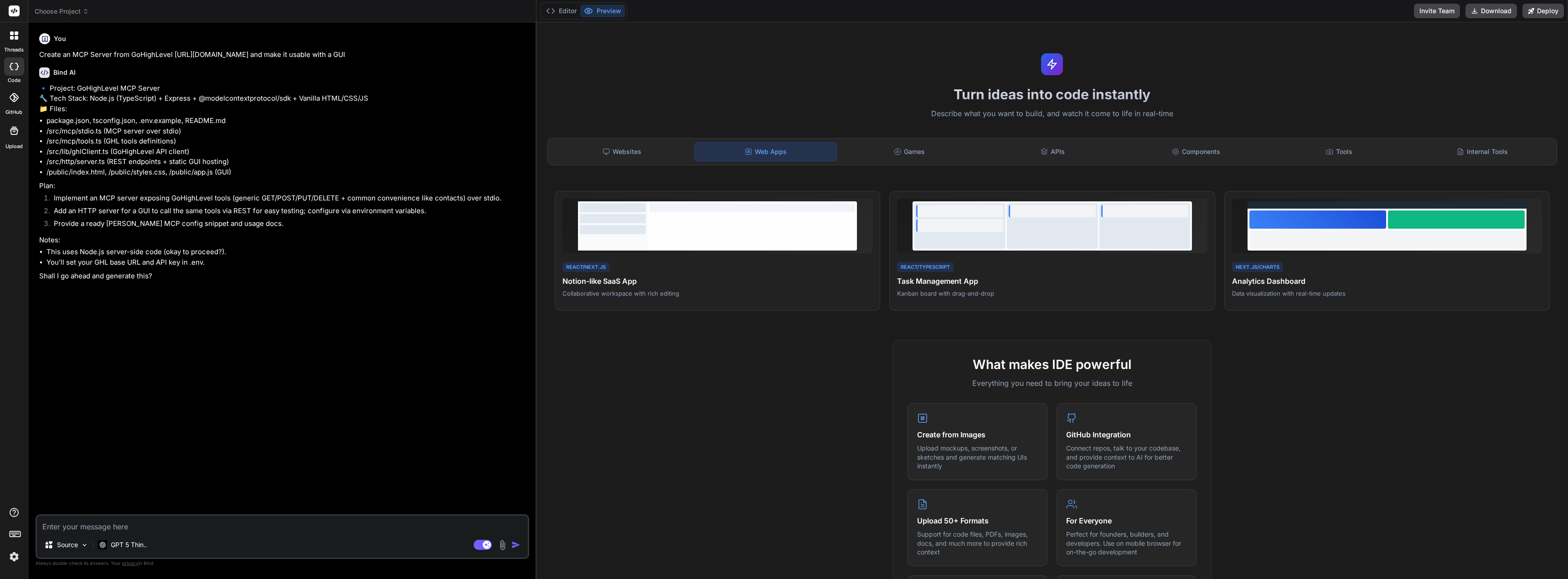
click at [198, 530] on textarea at bounding box center [282, 524] width 491 height 16
type textarea "x"
type textarea "Y"
type textarea "x"
type textarea "Ye"
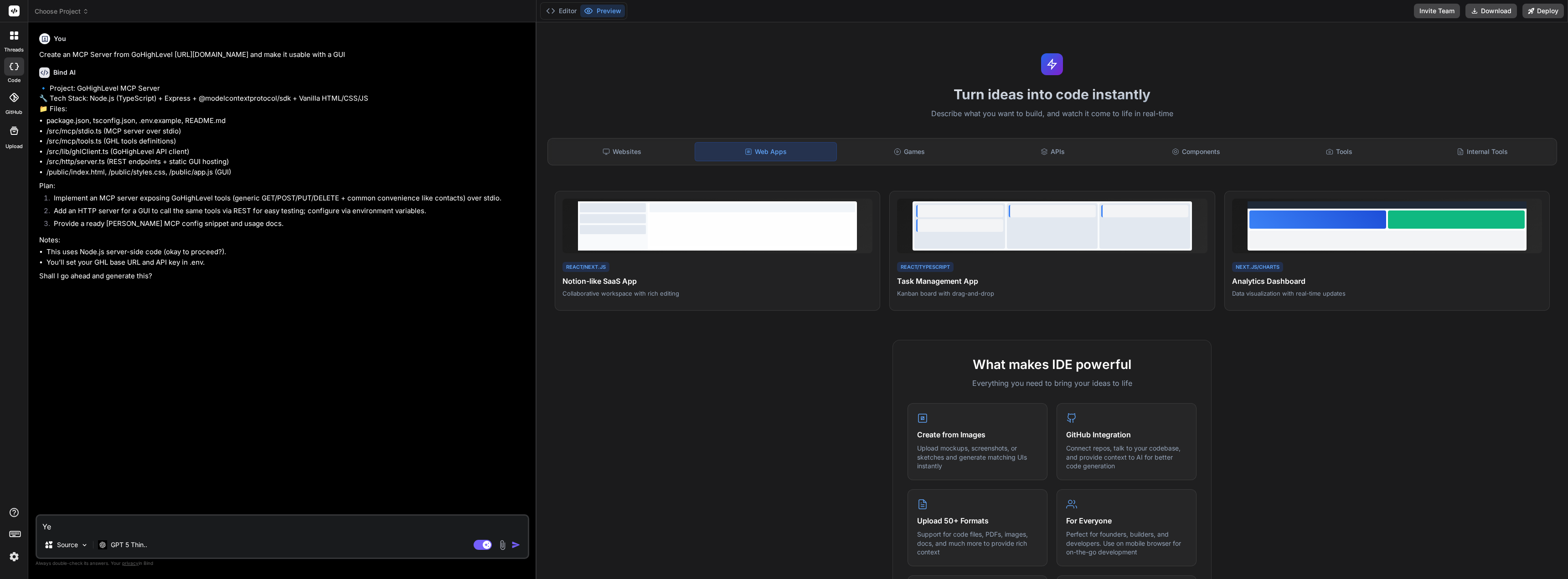
type textarea "x"
type textarea "Yes"
type textarea "x"
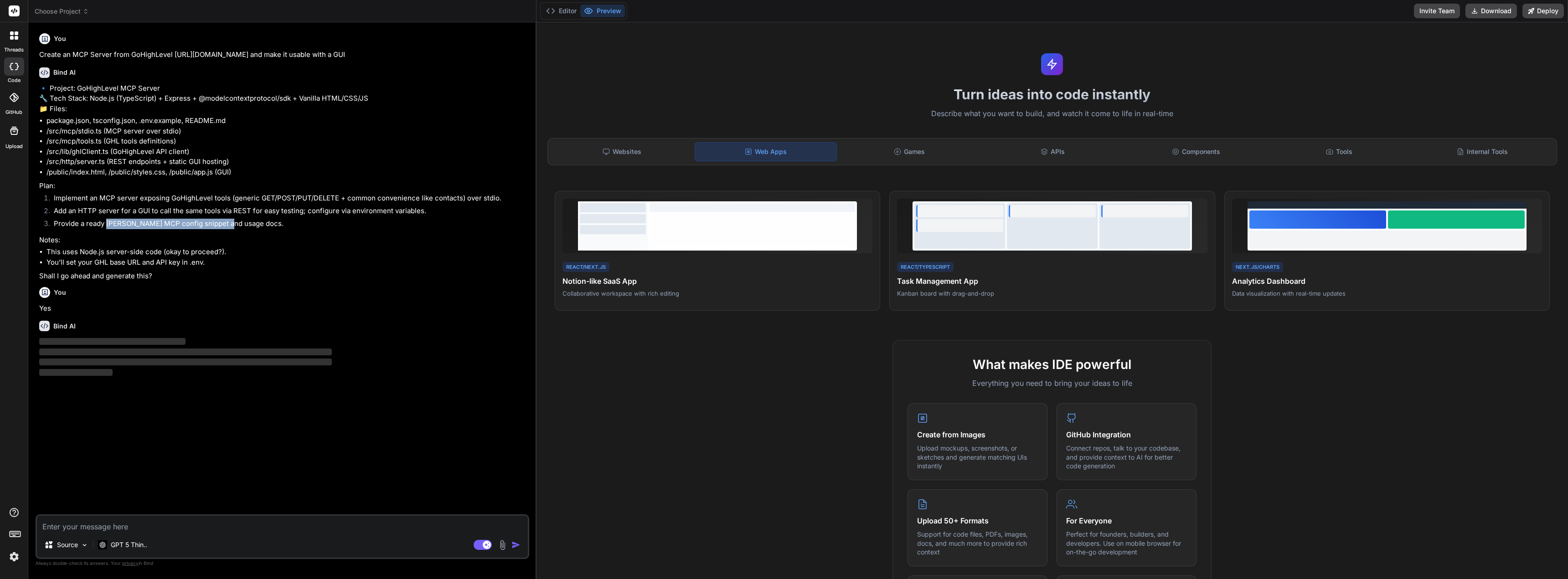
drag, startPoint x: 106, startPoint y: 243, endPoint x: 226, endPoint y: 249, distance: 120.1
click at [226, 231] on li "Provide a ready [PERSON_NAME] MCP config snippet and usage docs." at bounding box center [286, 225] width 481 height 13
copy li "[PERSON_NAME] MCP config snippet"
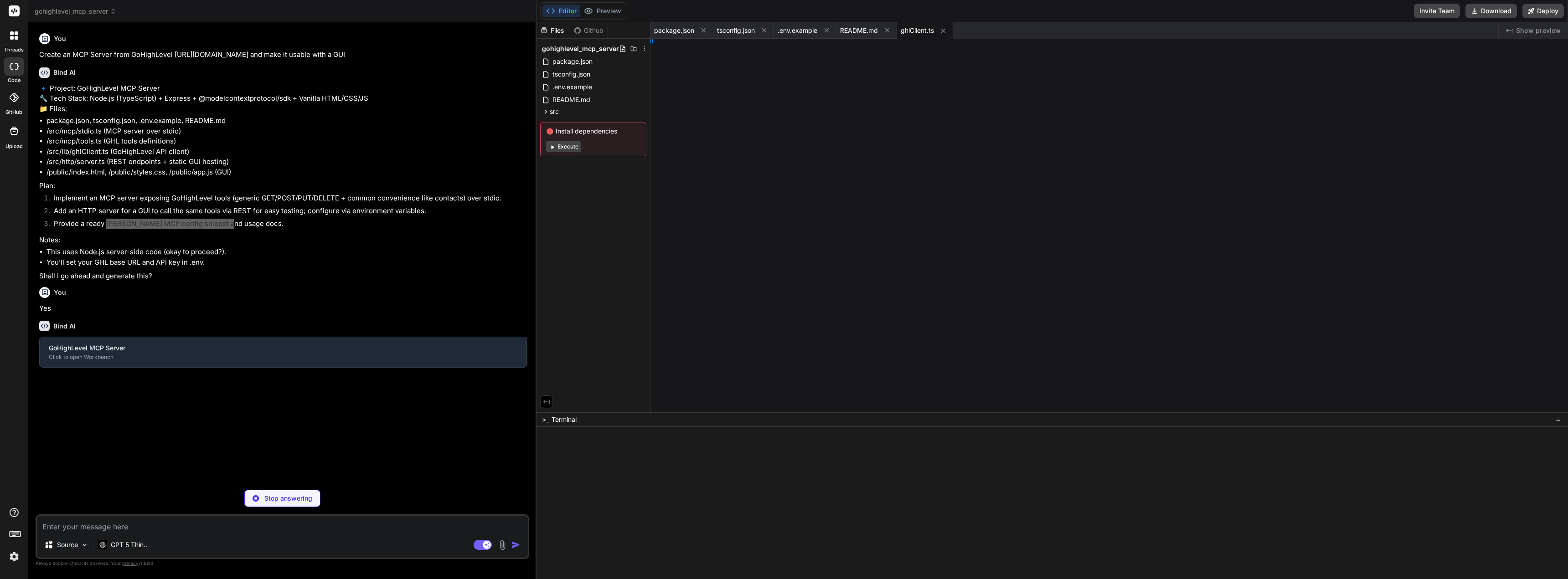
type textarea "x"
type textarea "} ); }"
type textarea "x"
type textarea ";"
type textarea "x"
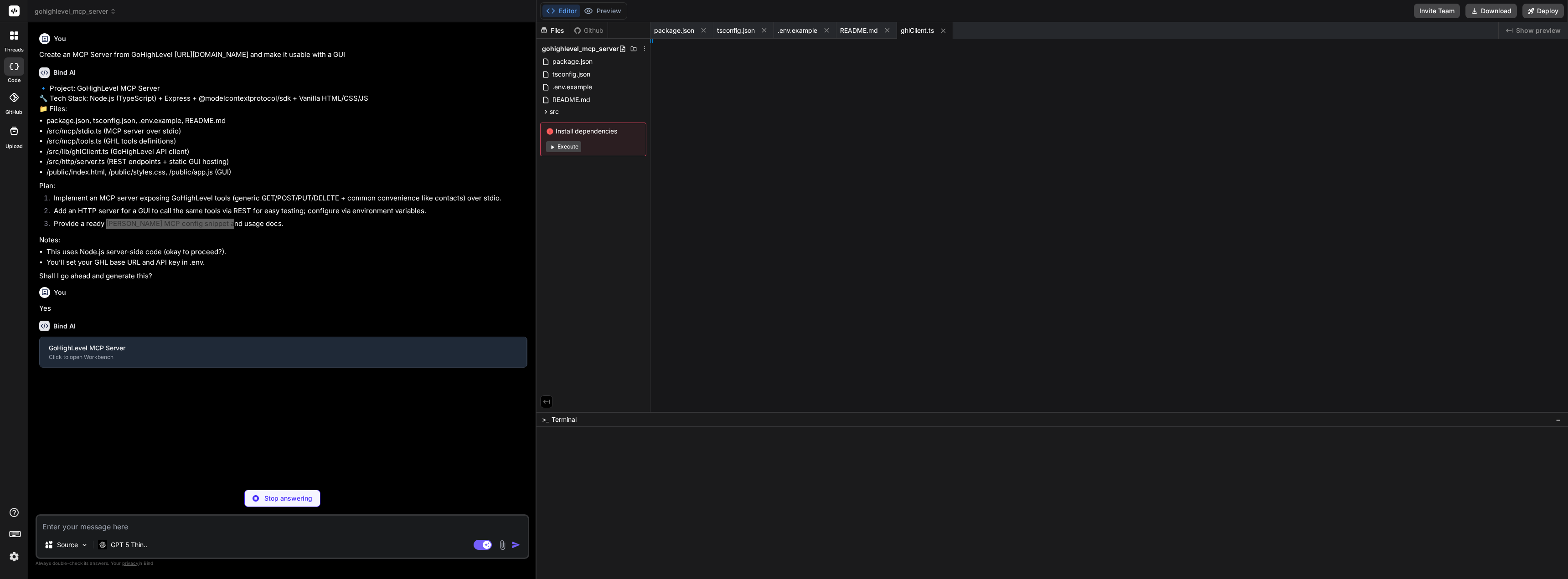
type textarea "T}`); });"
type textarea "x"
type textarea "l>"
type textarea "x"
type textarea "[PERSON_NAME]); }"
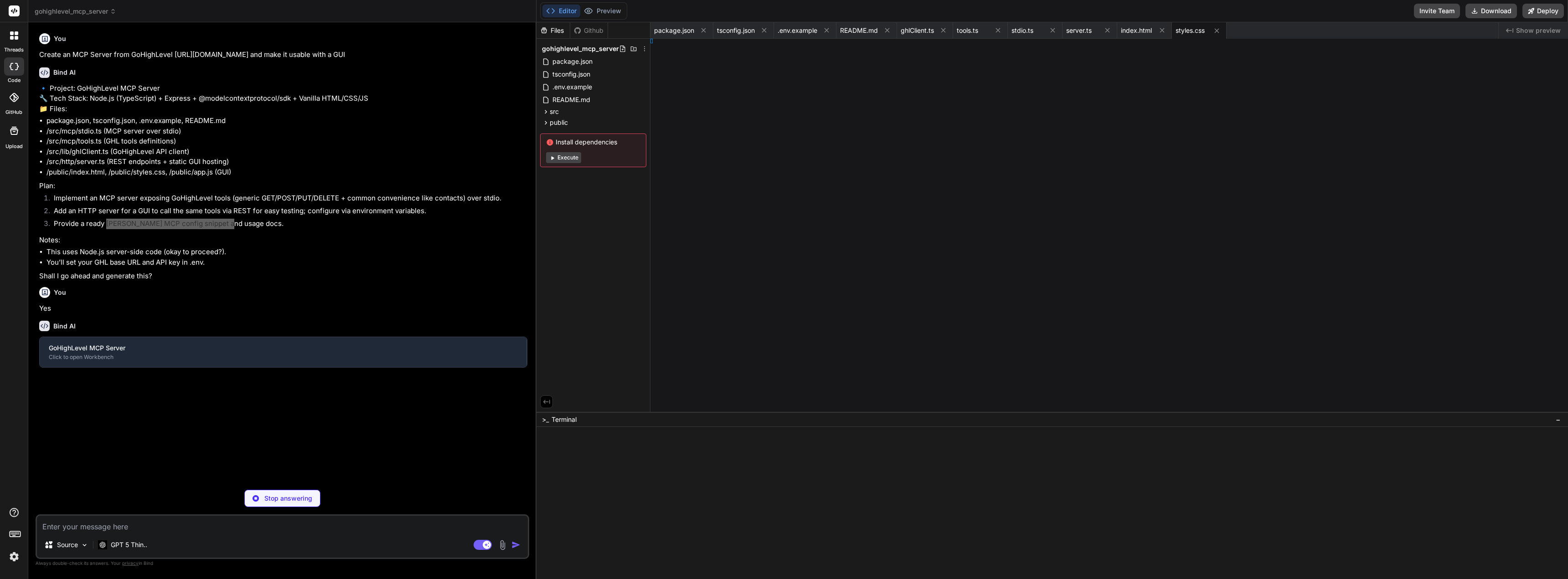
type textarea "x"
type textarea ");"
type textarea "x"
type textarea "}); $("#contactsResult").textContent = pretty(data); });"
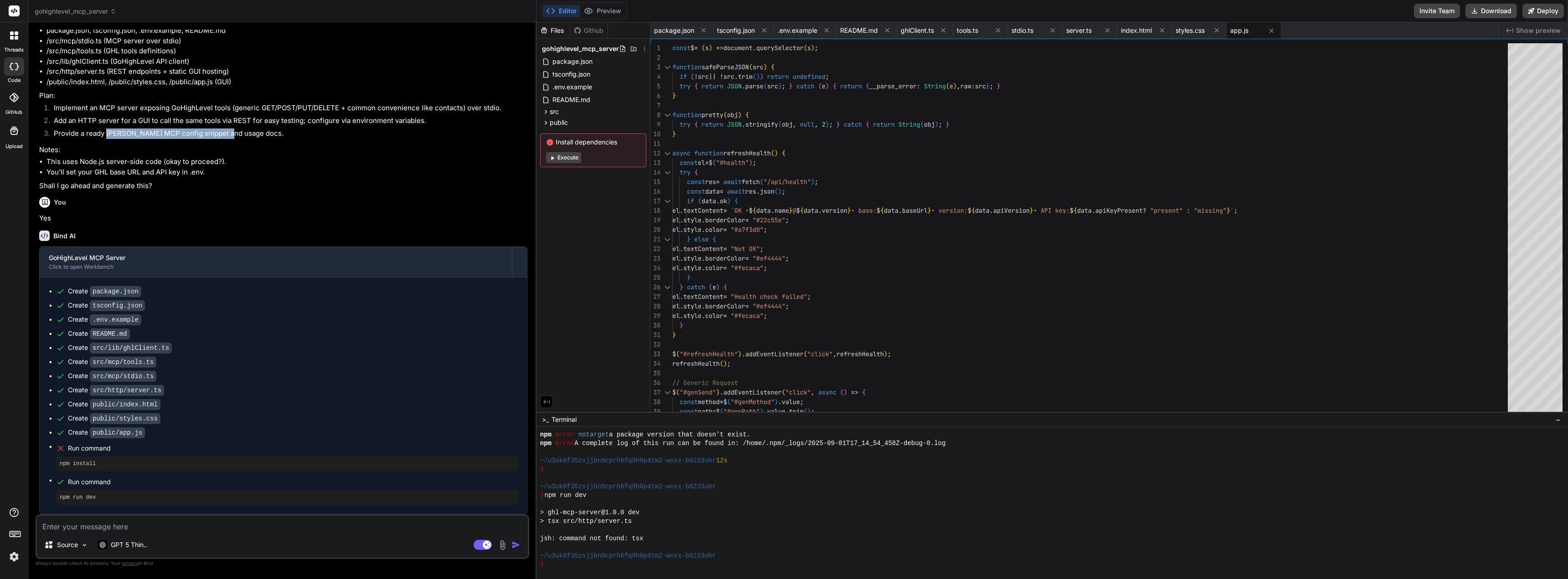
scroll to position [110, 0]
click at [580, 163] on button "Execute" at bounding box center [563, 158] width 35 height 11
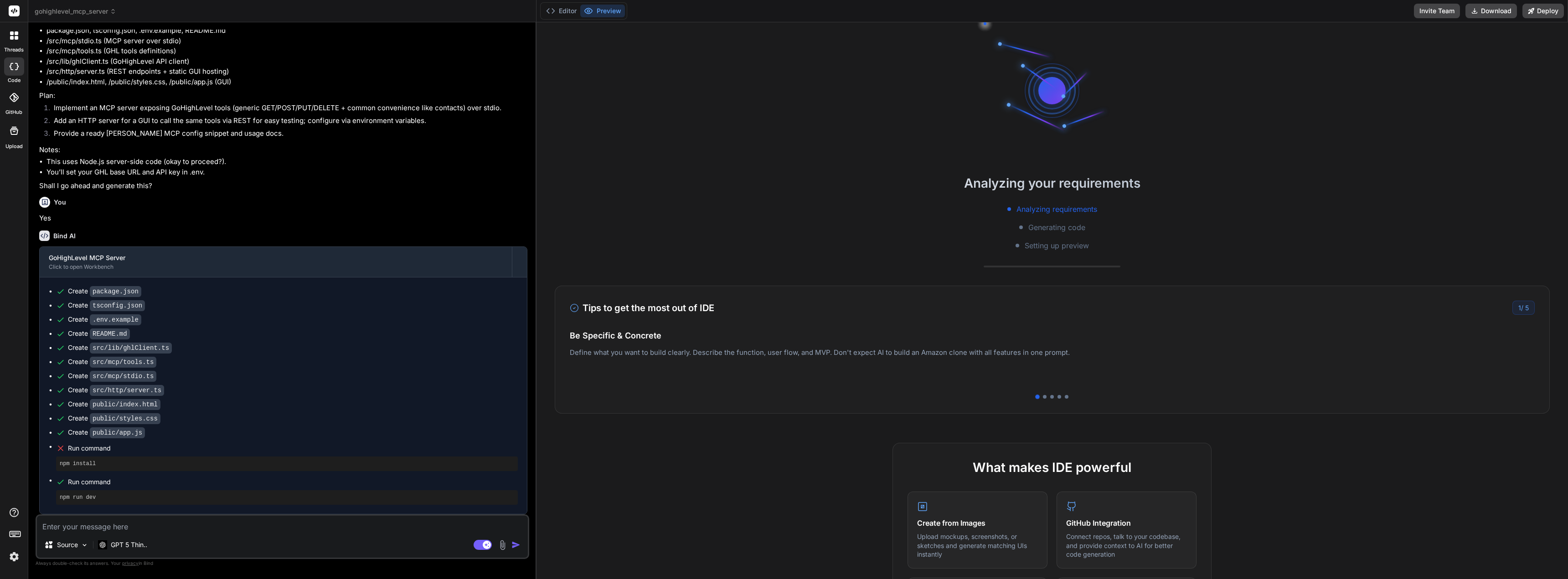
click at [572, 158] on div "Analyzing your requirements Analyzing requirements Generating code Setting up p…" at bounding box center [1052, 301] width 1031 height 557
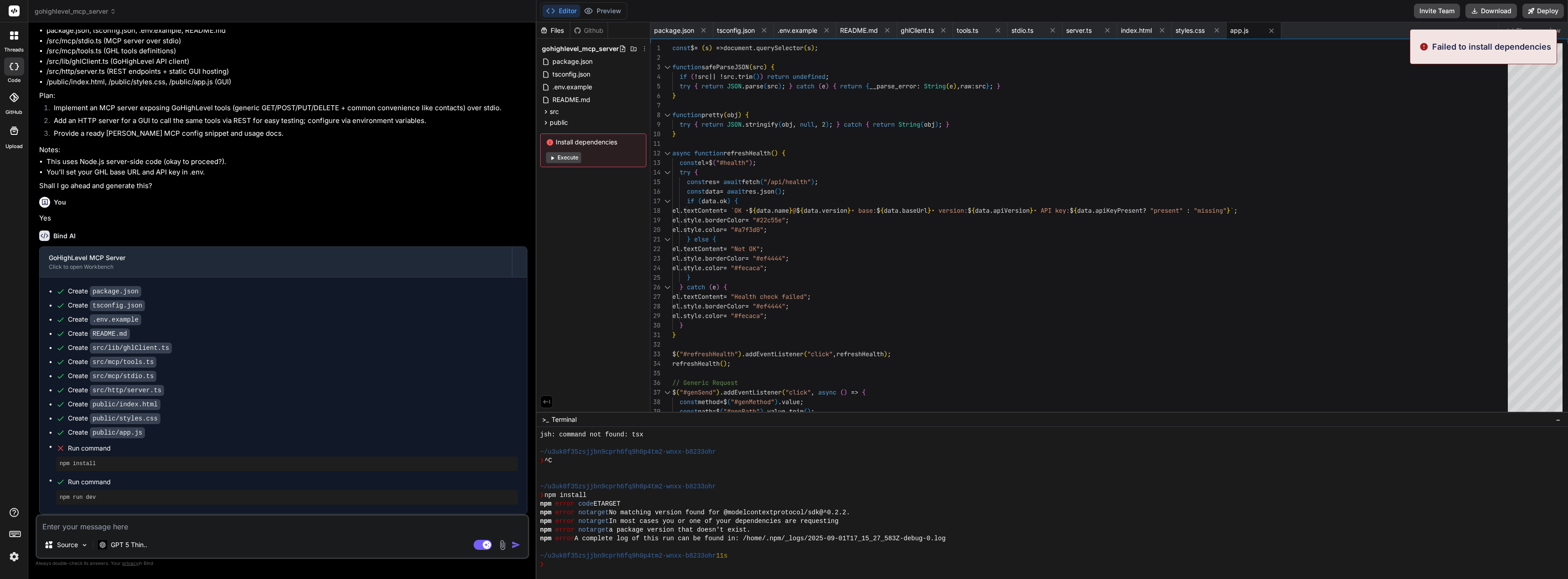
scroll to position [208, 0]
click at [568, 160] on button "Execute" at bounding box center [563, 158] width 35 height 11
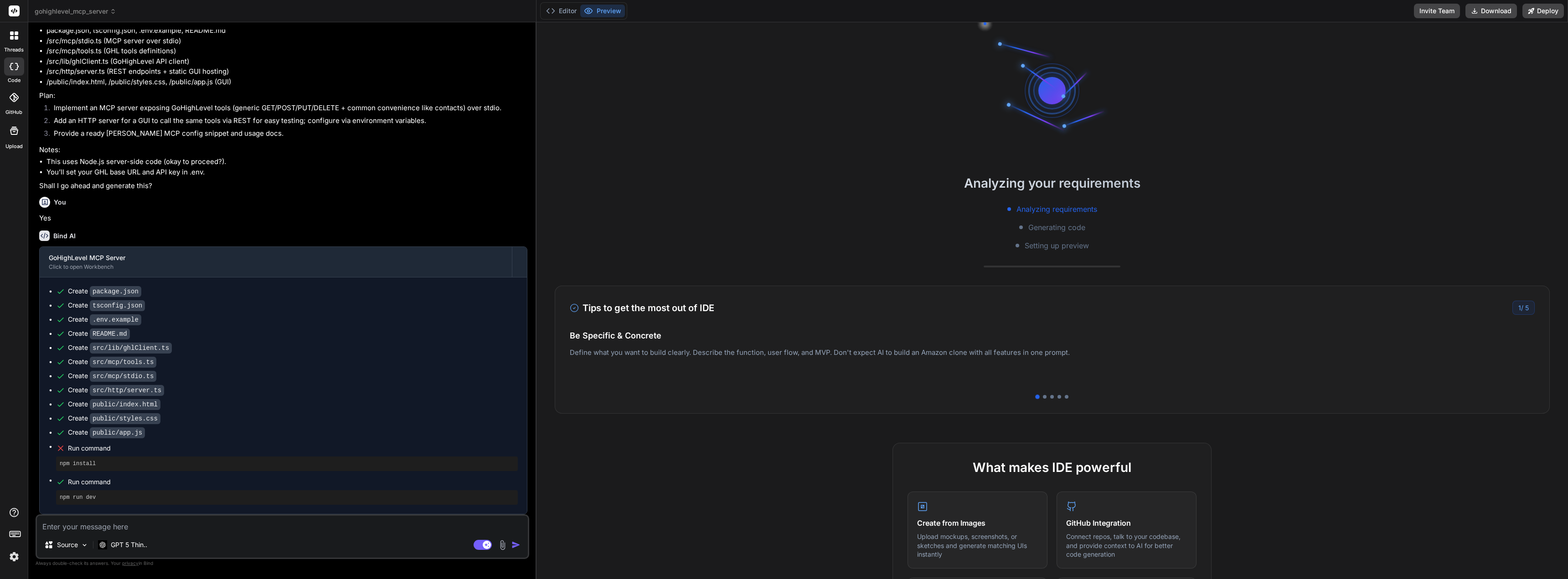
type textarea "x"
